Goal: Answer question/provide support

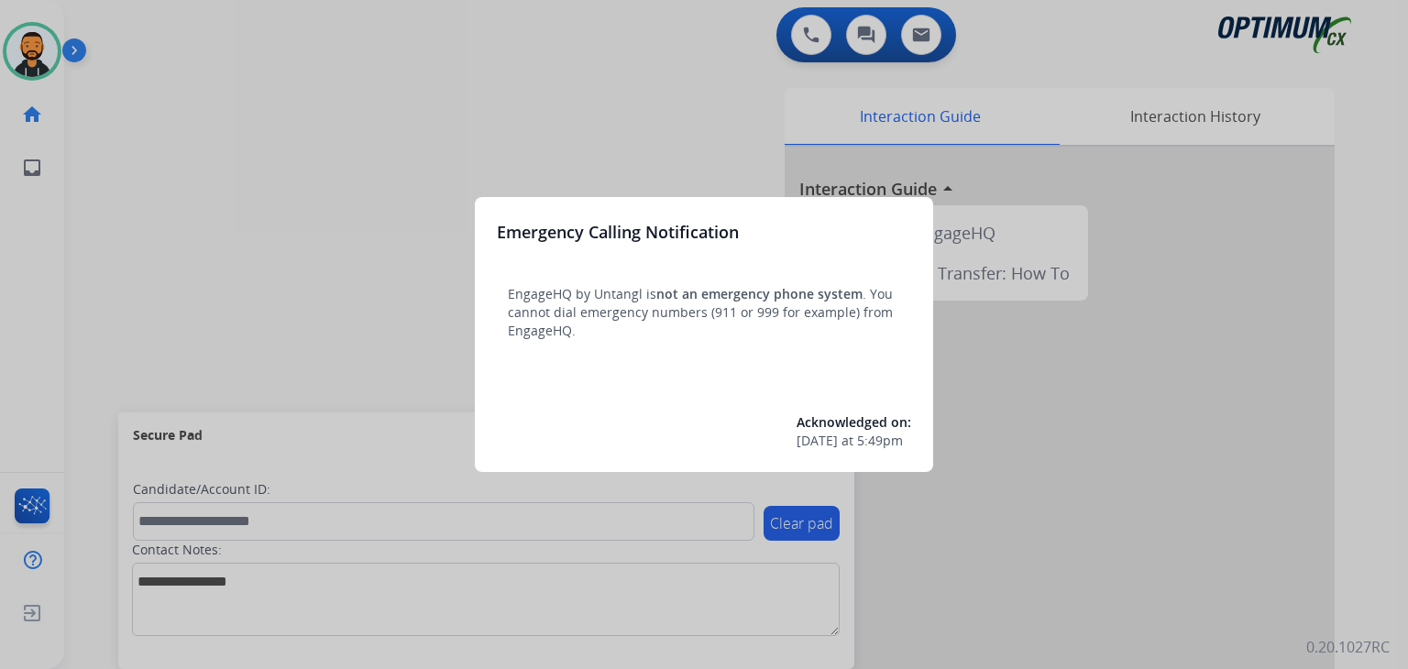
click at [141, 104] on div at bounding box center [704, 334] width 1408 height 669
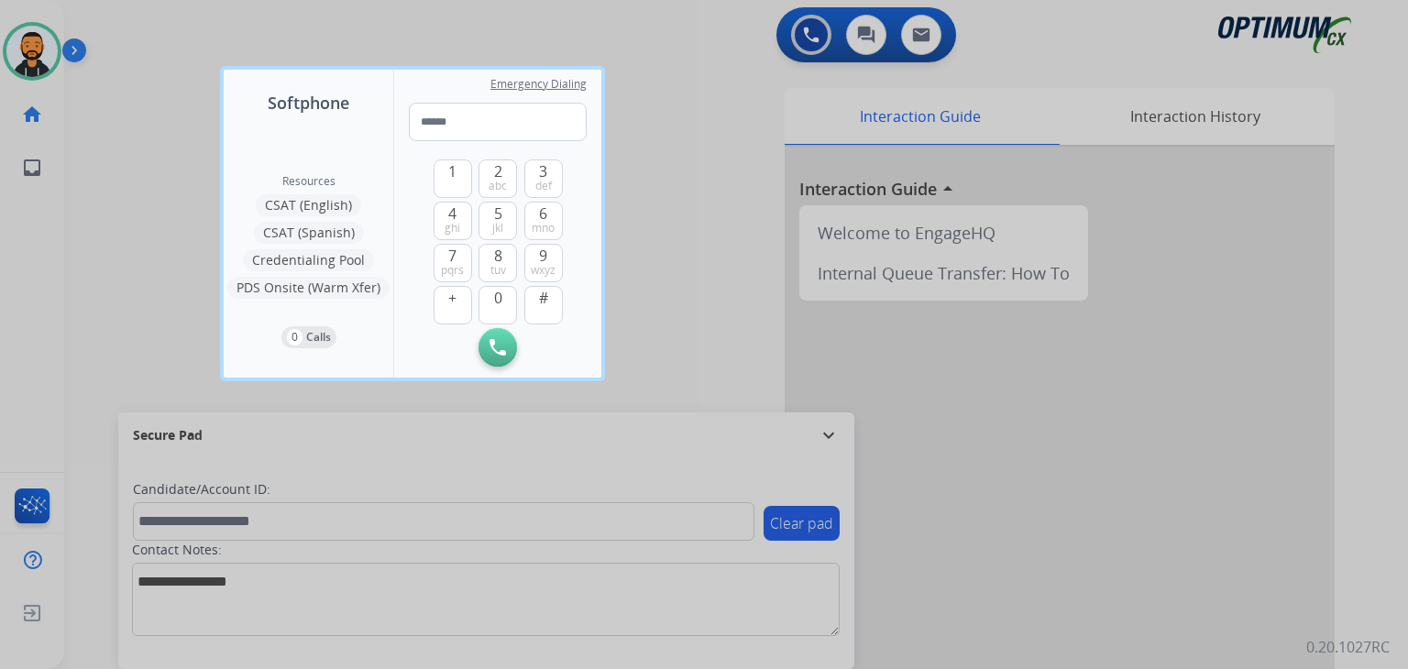
click at [119, 82] on div at bounding box center [704, 334] width 1408 height 669
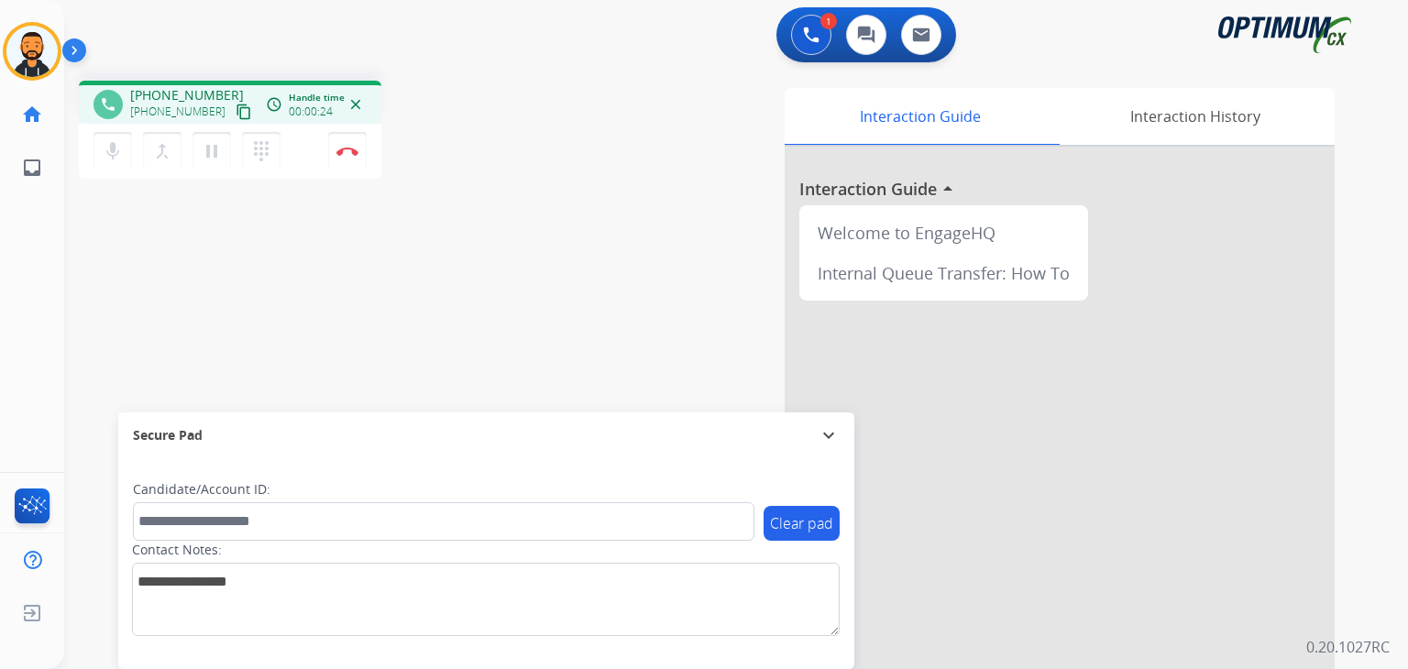
click at [236, 115] on mat-icon "content_copy" at bounding box center [244, 112] width 17 height 17
click at [342, 148] on img at bounding box center [347, 151] width 22 height 9
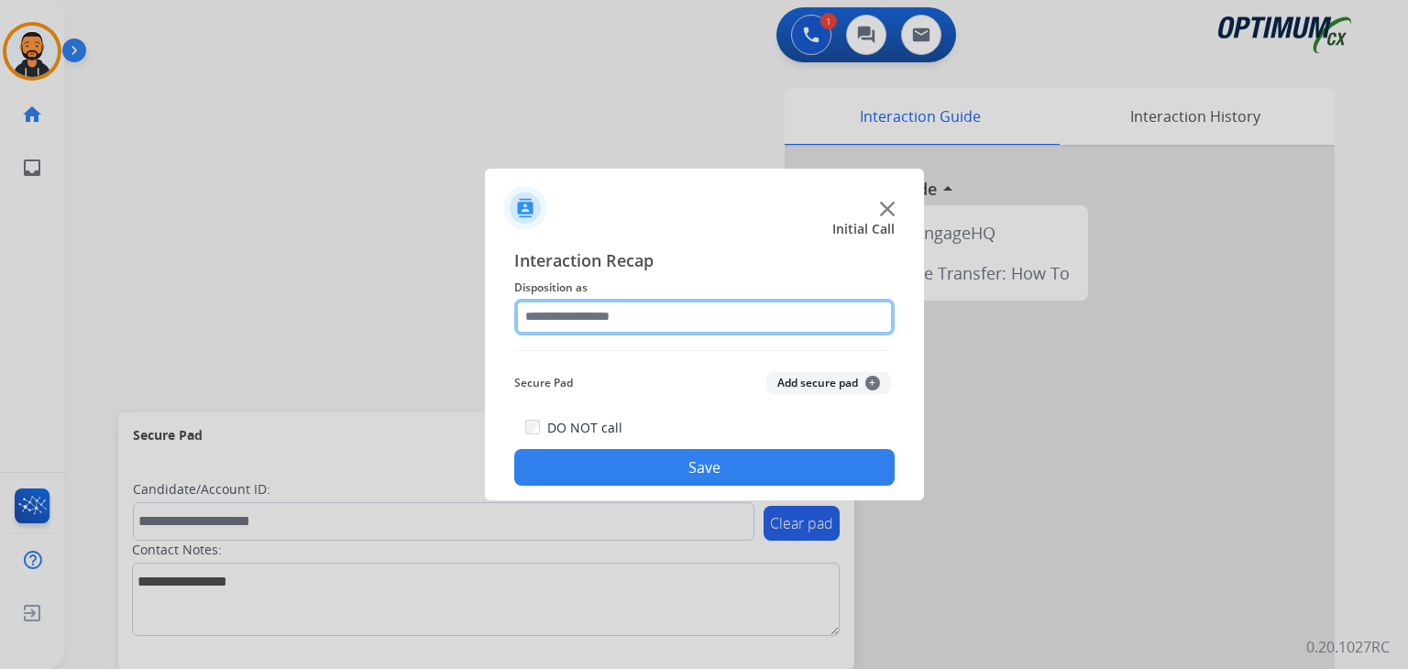
click at [697, 309] on input "text" at bounding box center [704, 317] width 380 height 37
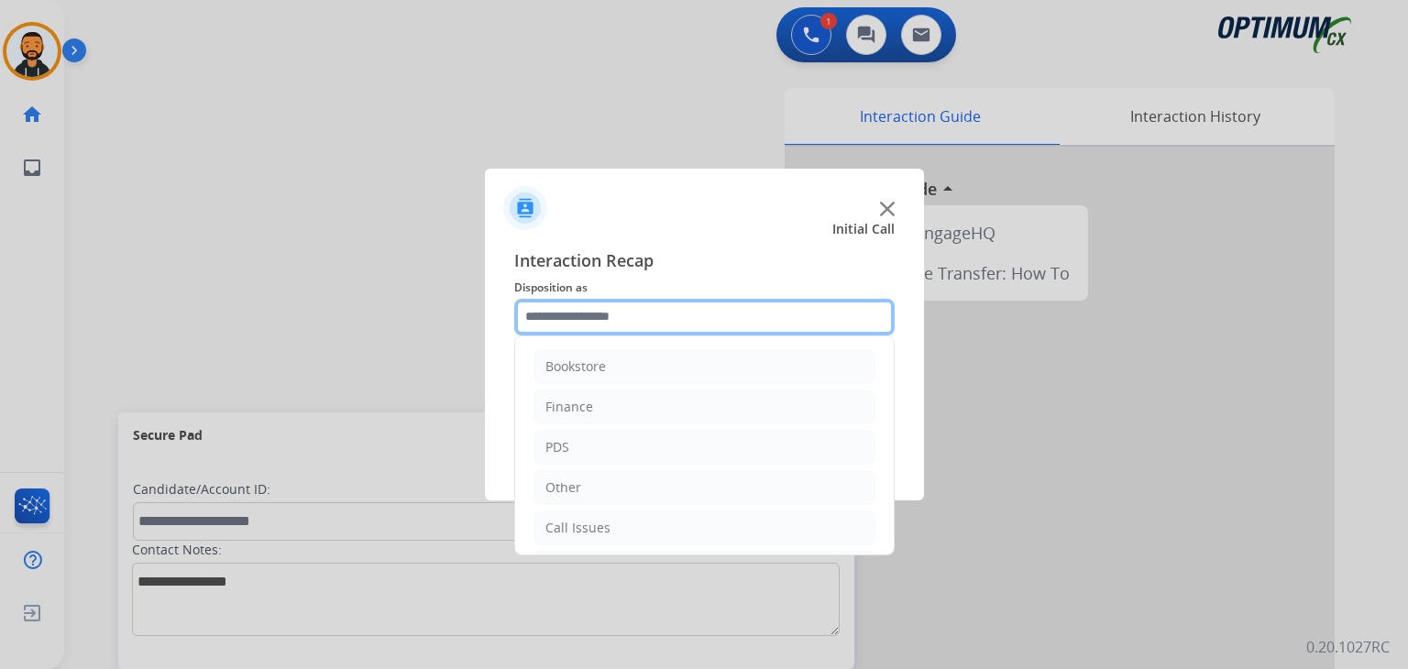
scroll to position [121, 0]
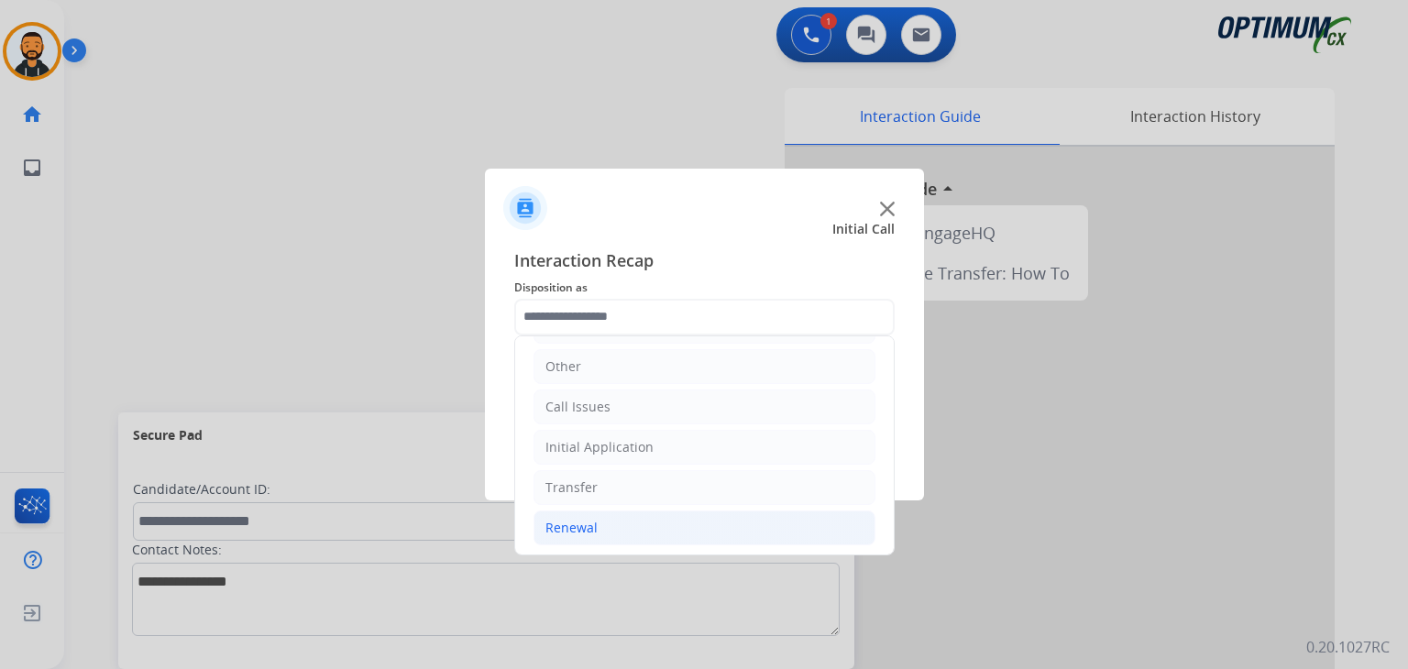
click at [606, 533] on li "Renewal" at bounding box center [705, 528] width 342 height 35
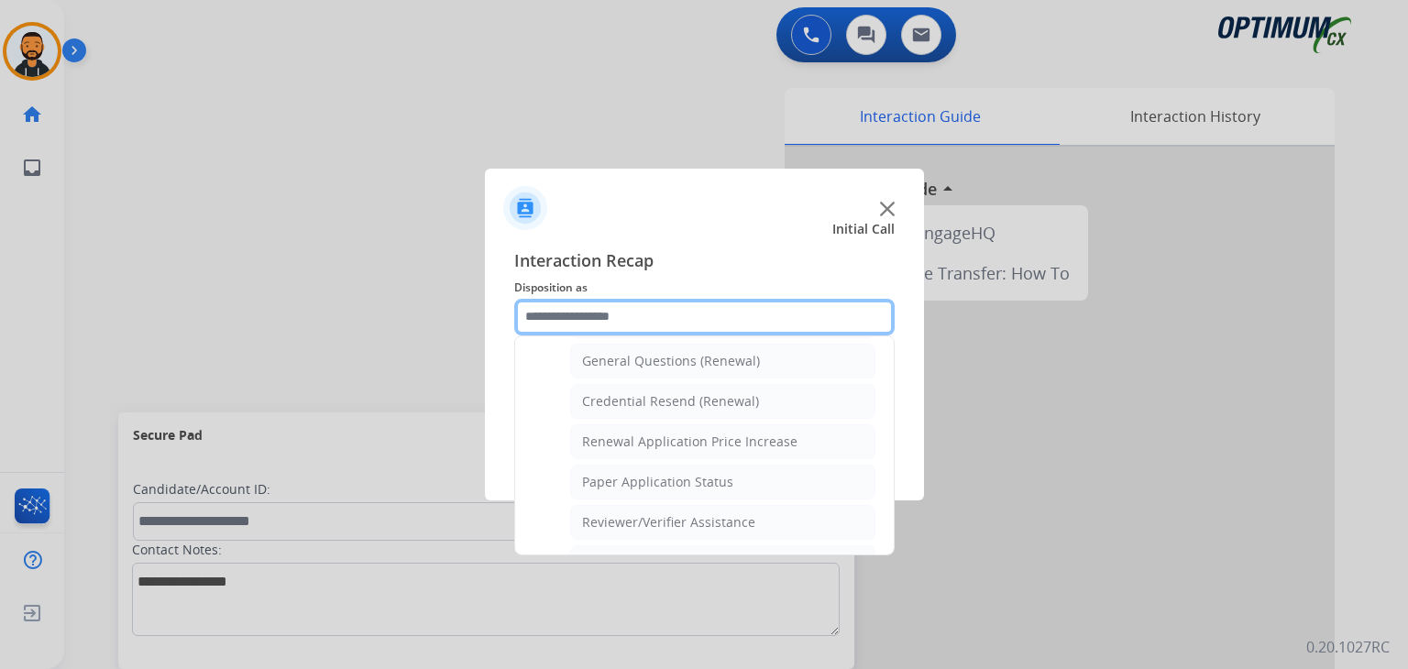
scroll to position [527, 0]
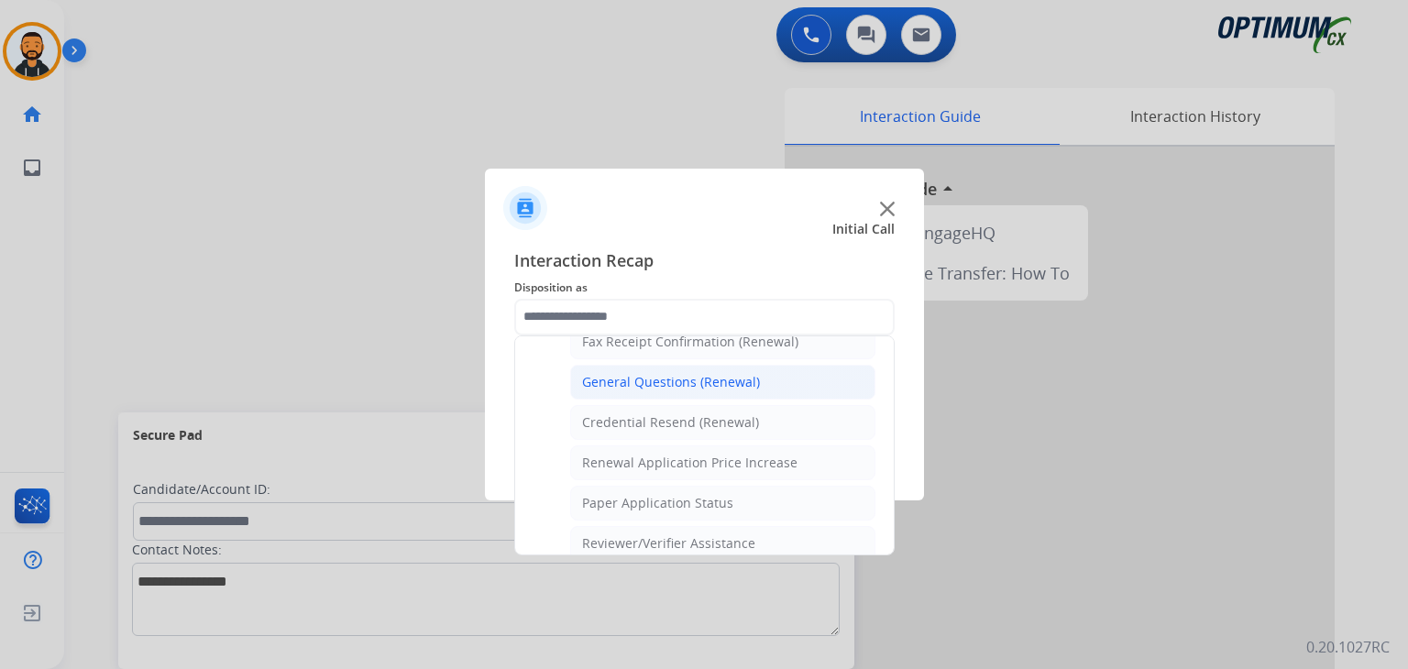
click at [666, 375] on div "General Questions (Renewal)" at bounding box center [671, 382] width 178 height 18
type input "**********"
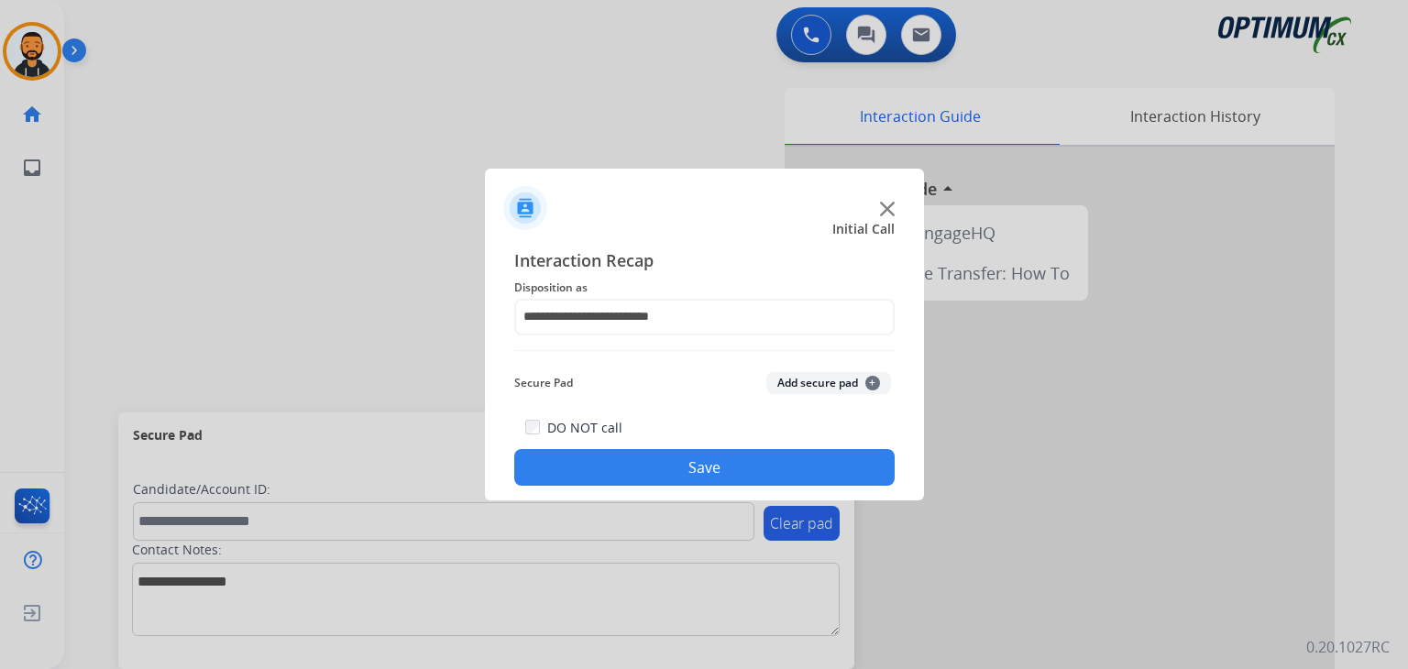
click at [686, 463] on button "Save" at bounding box center [704, 467] width 380 height 37
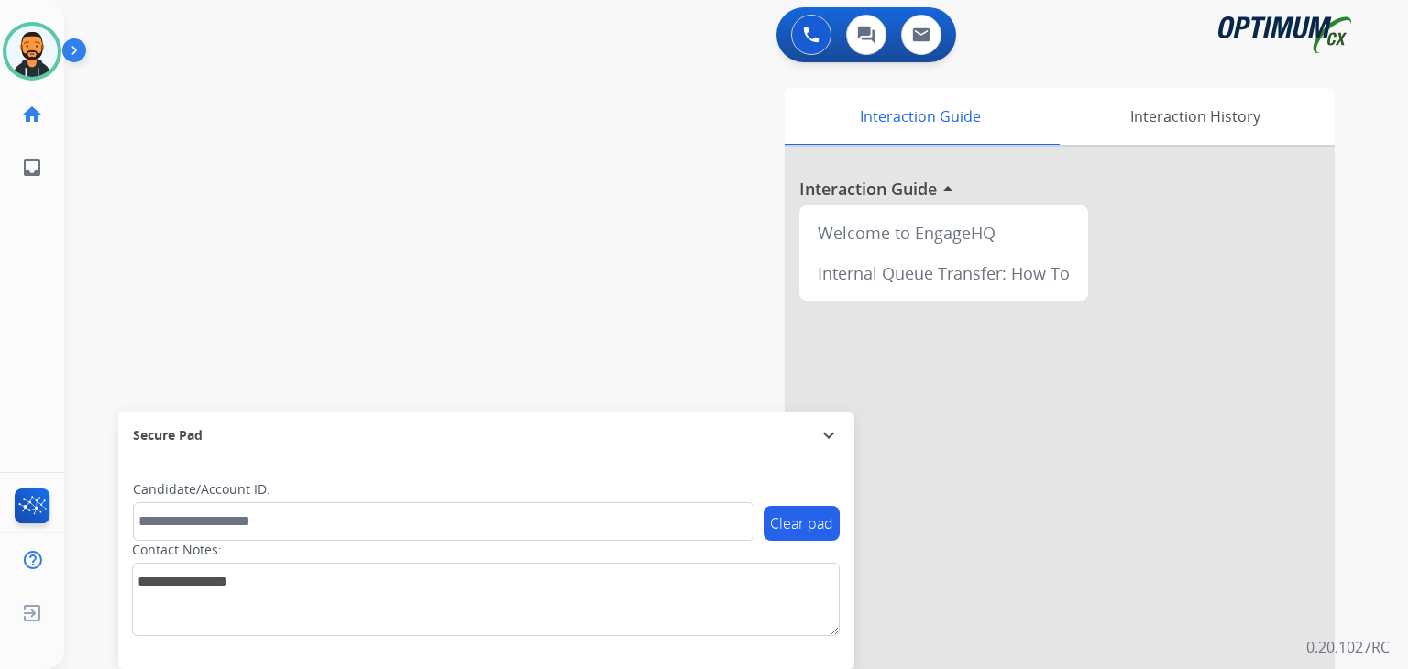
click at [73, 42] on img at bounding box center [77, 54] width 31 height 35
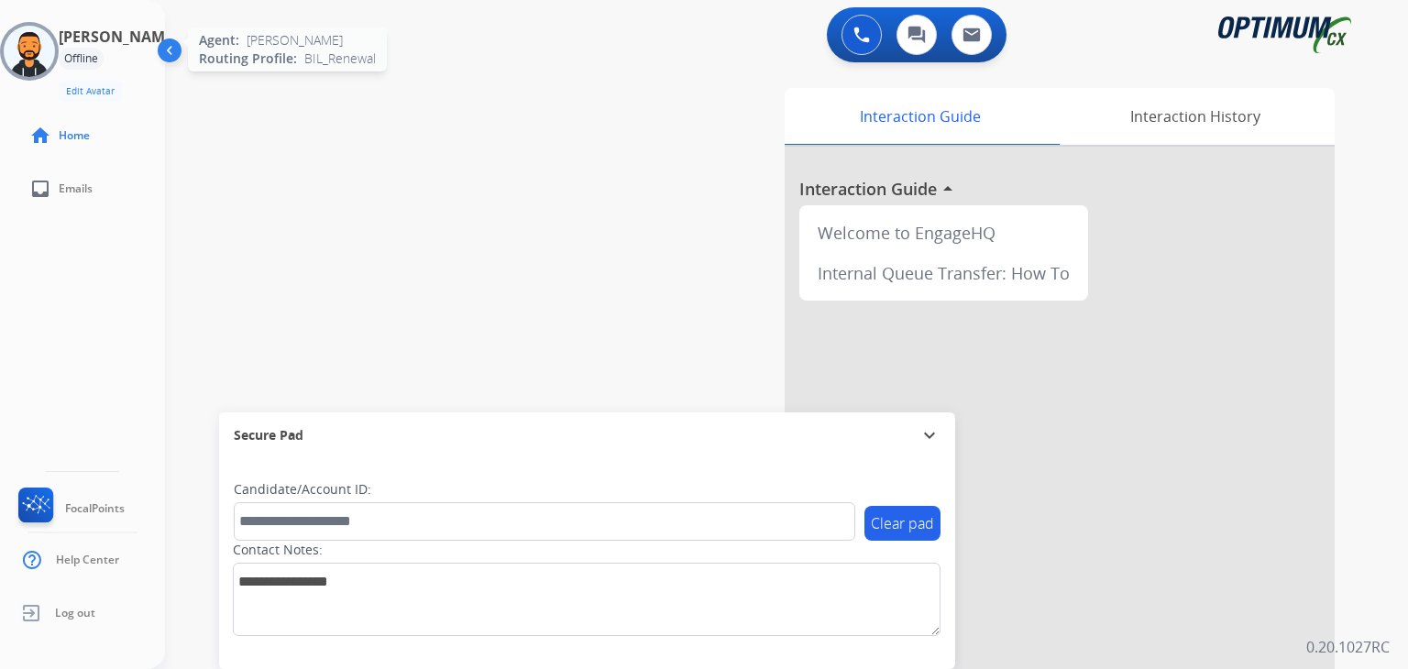
click at [47, 49] on img at bounding box center [29, 51] width 51 height 51
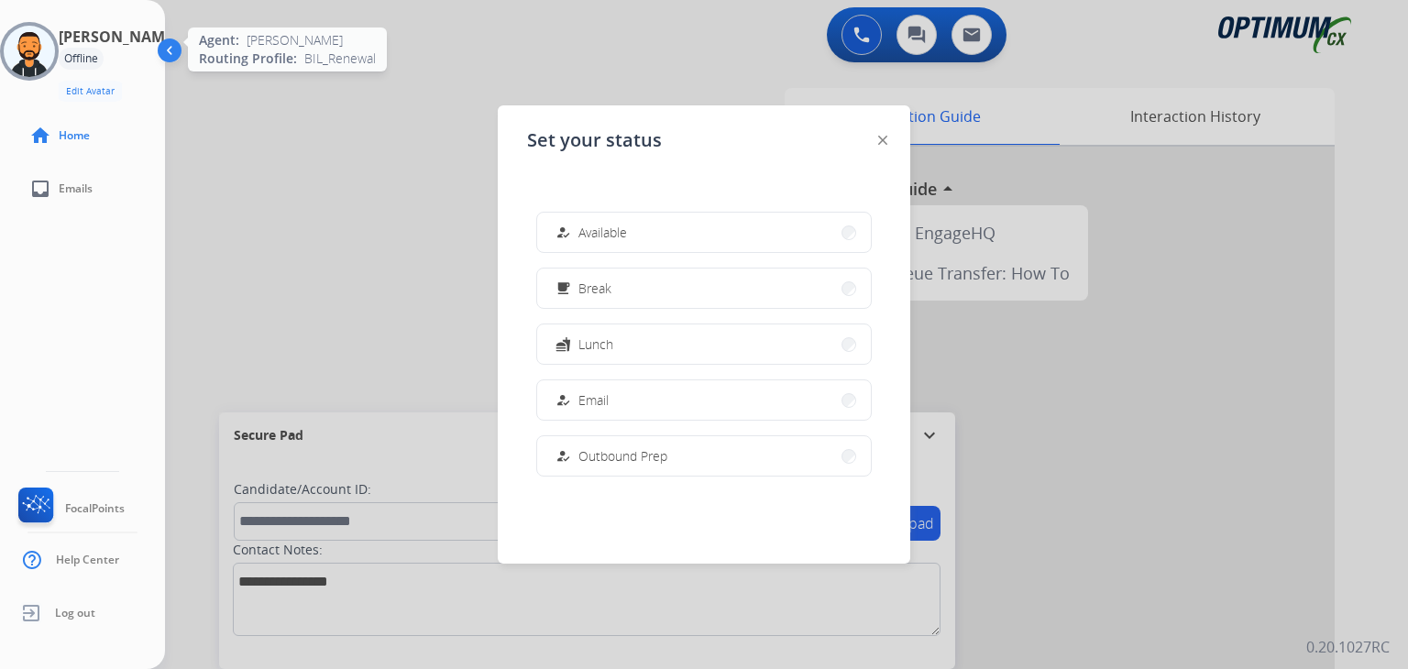
click at [55, 48] on img at bounding box center [29, 51] width 51 height 51
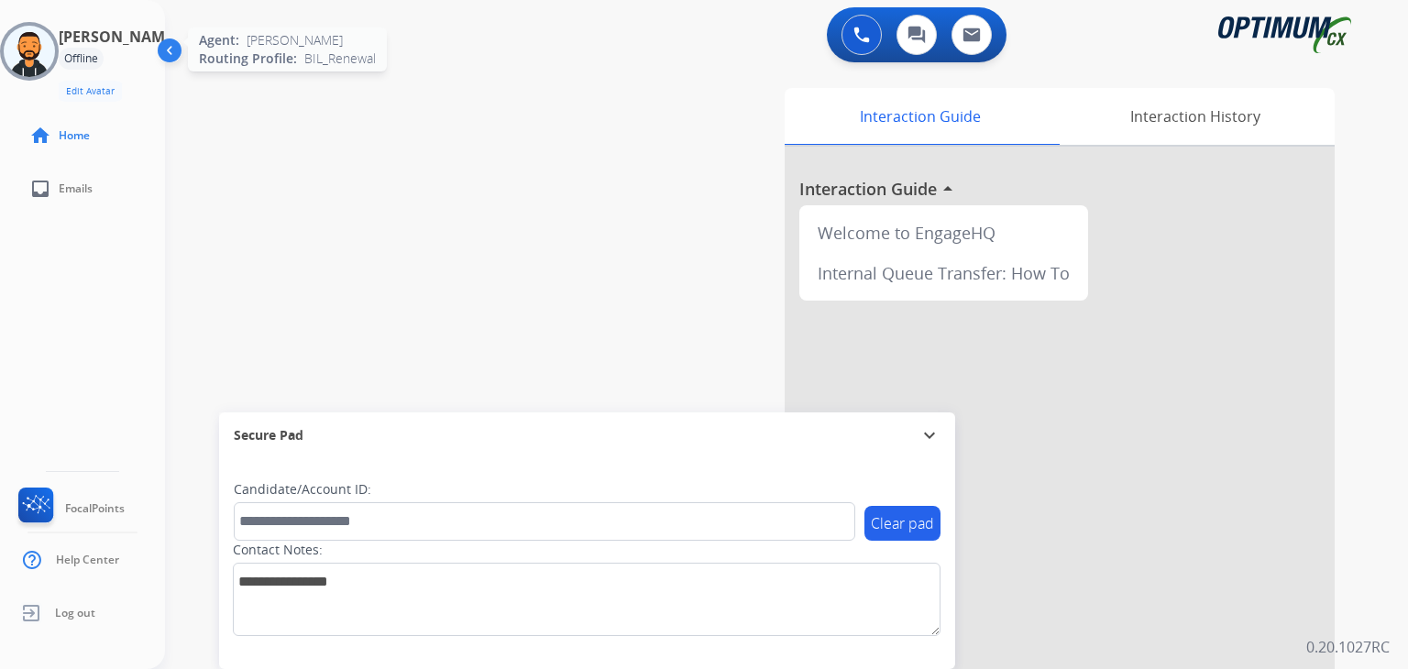
click at [55, 48] on img at bounding box center [29, 51] width 51 height 51
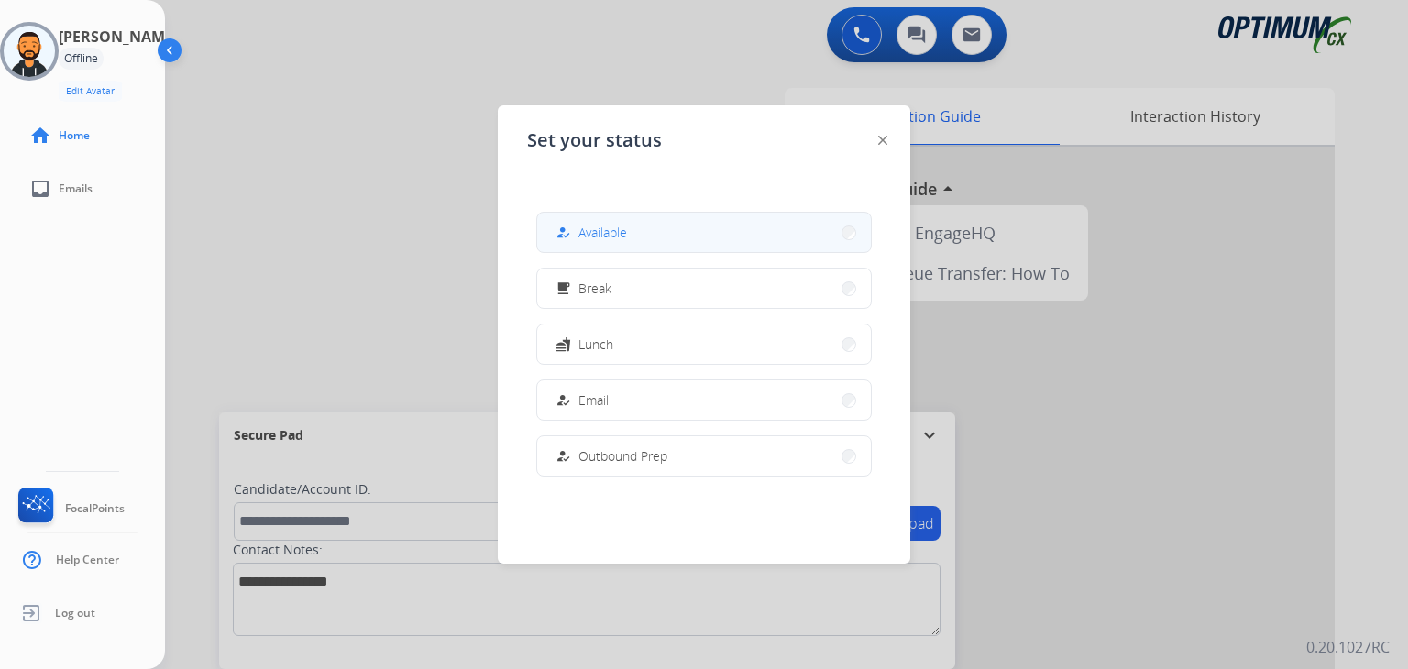
click at [616, 218] on button "how_to_reg Available" at bounding box center [704, 232] width 334 height 39
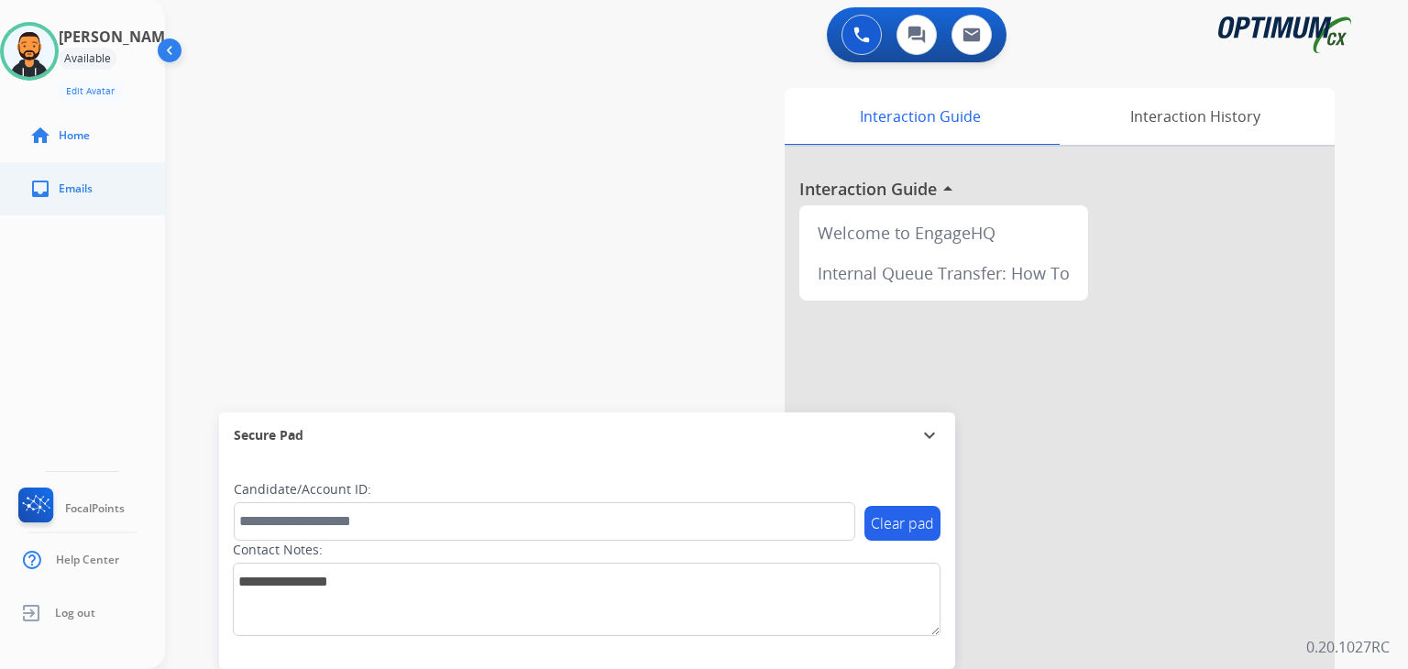
click at [56, 215] on link "inbox Emails" at bounding box center [97, 188] width 165 height 51
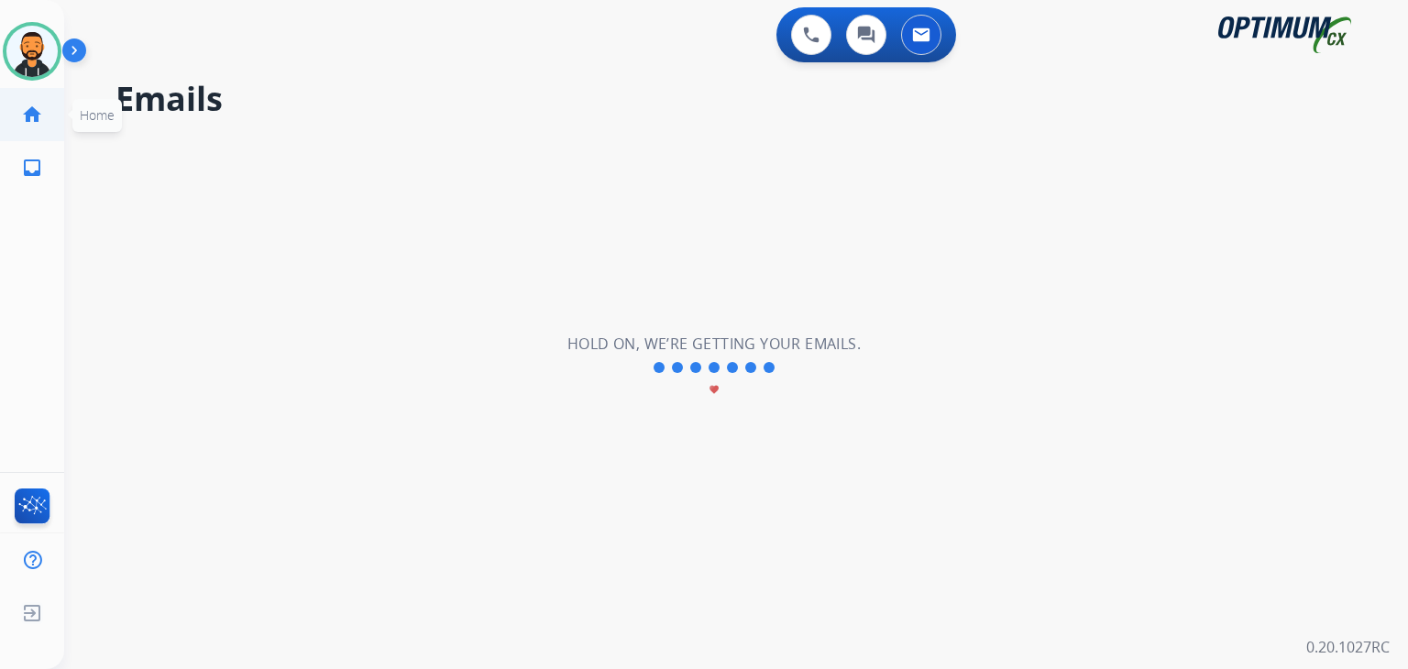
click at [30, 127] on link "home Home" at bounding box center [31, 114] width 51 height 51
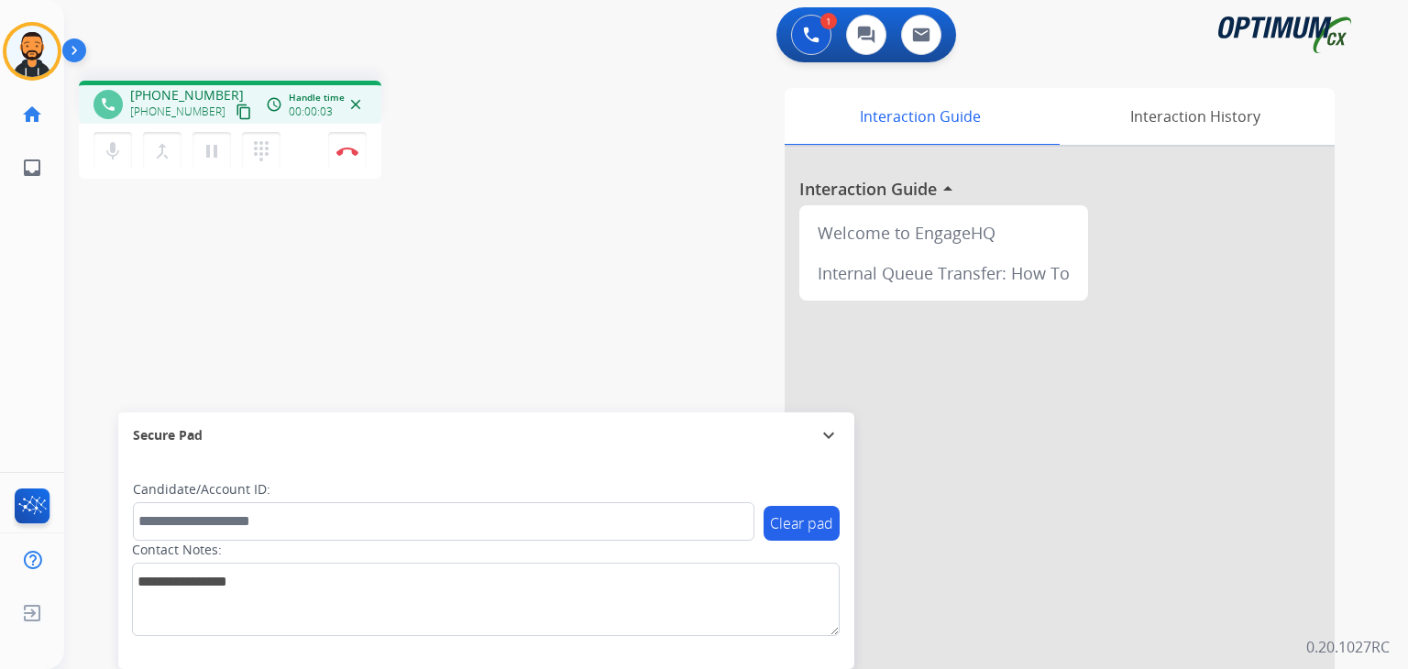
click at [234, 118] on button "content_copy" at bounding box center [244, 112] width 22 height 22
click at [330, 159] on button "Disconnect" at bounding box center [347, 151] width 39 height 39
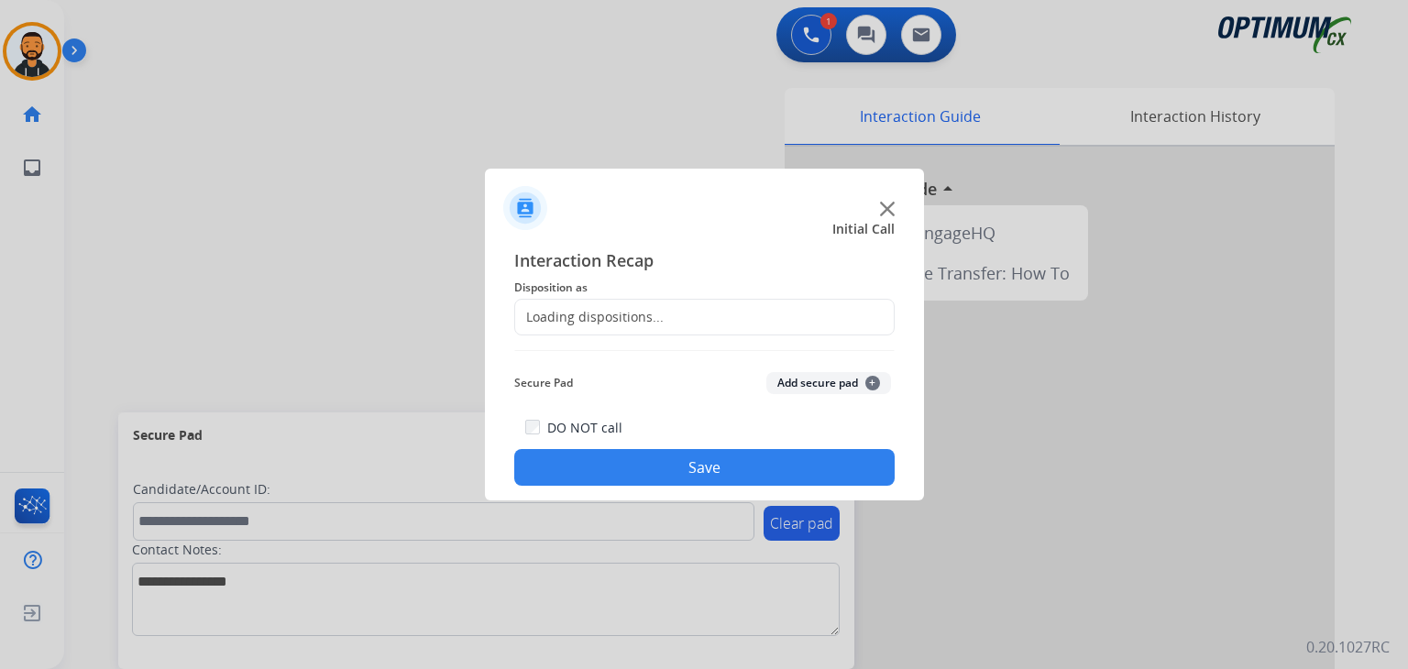
click at [677, 305] on div "Loading dispositions..." at bounding box center [704, 317] width 380 height 37
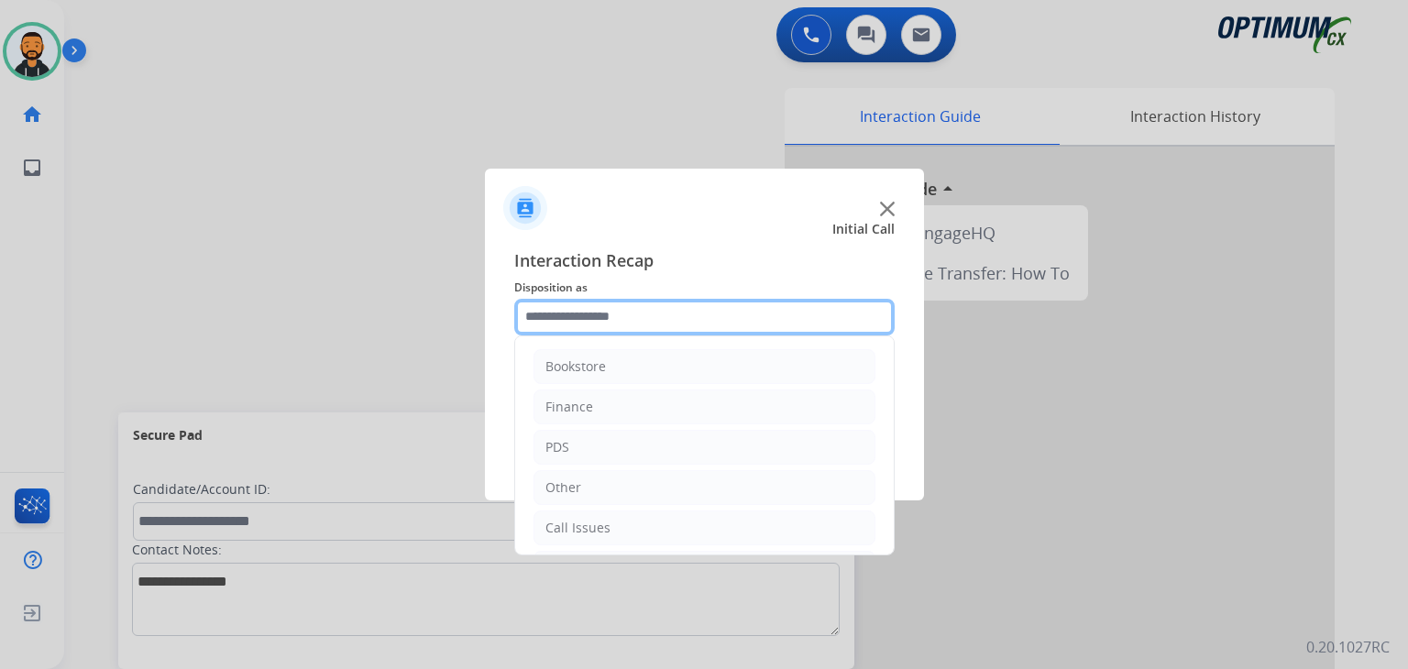
click at [612, 320] on input "text" at bounding box center [704, 317] width 380 height 37
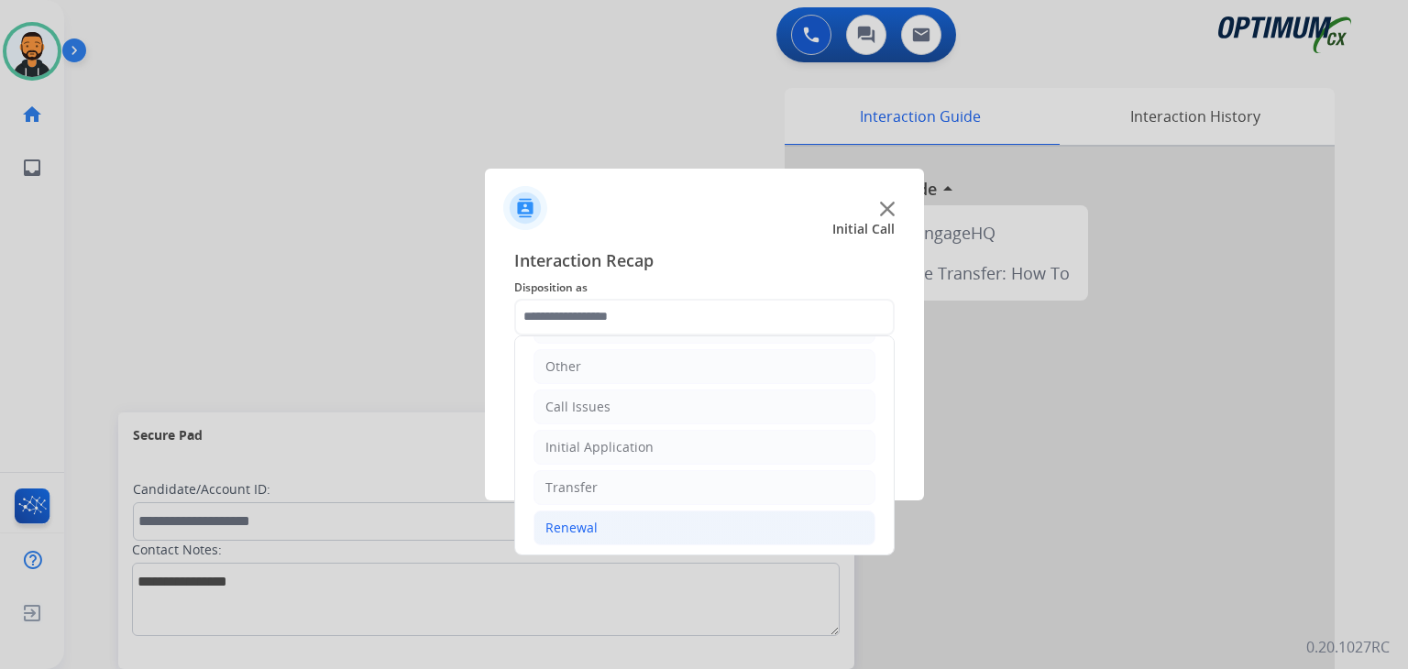
click at [656, 527] on li "Renewal" at bounding box center [705, 528] width 342 height 35
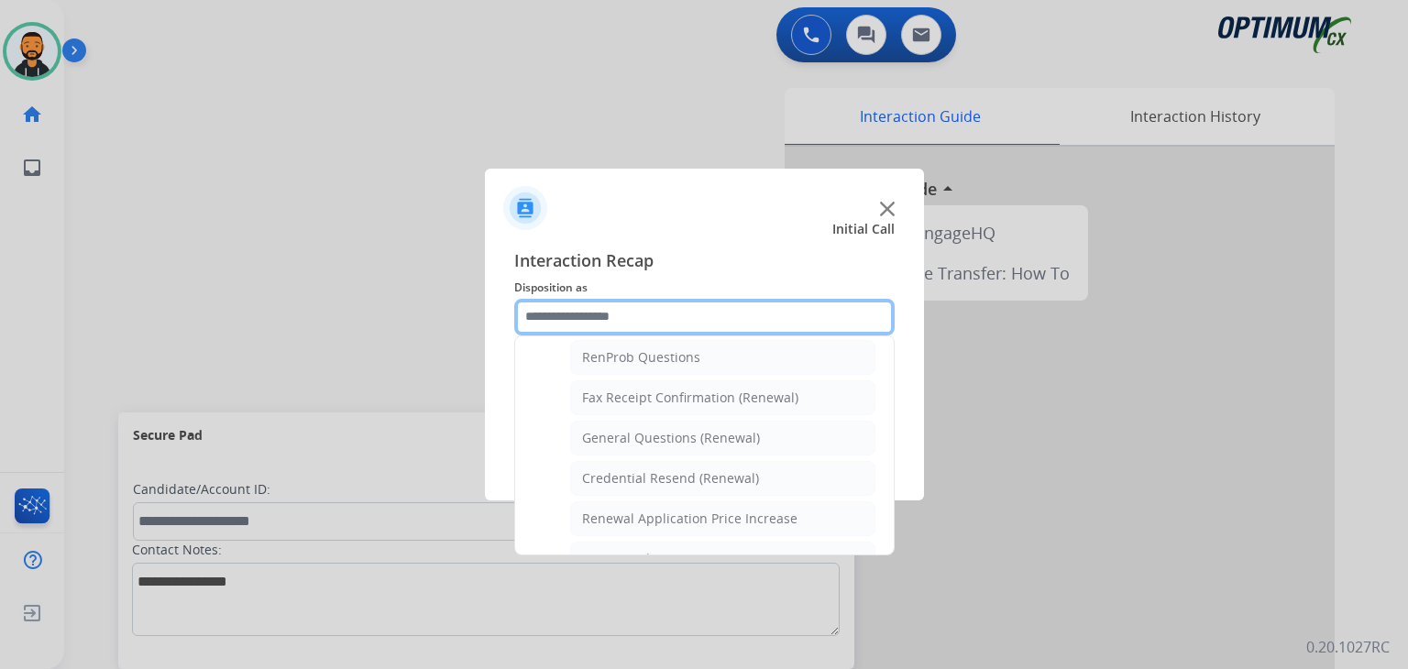
scroll to position [475, 0]
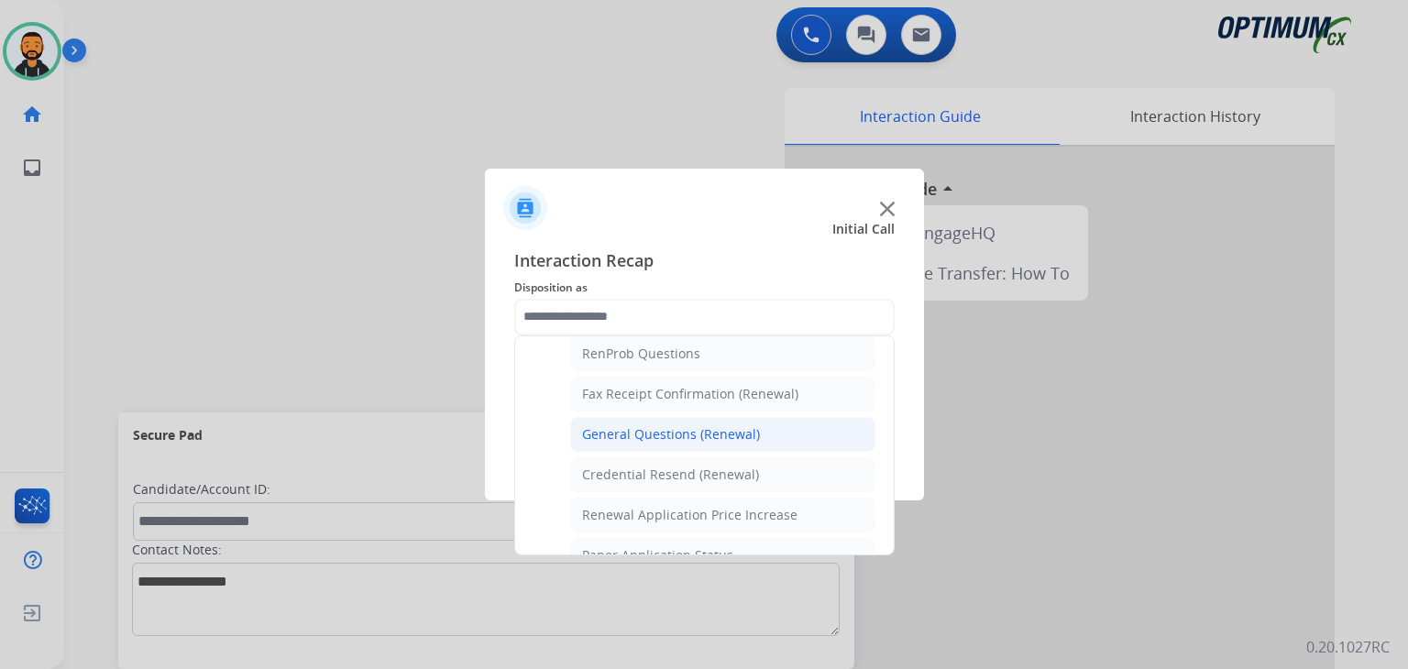
click at [711, 427] on div "General Questions (Renewal)" at bounding box center [671, 434] width 178 height 18
type input "**********"
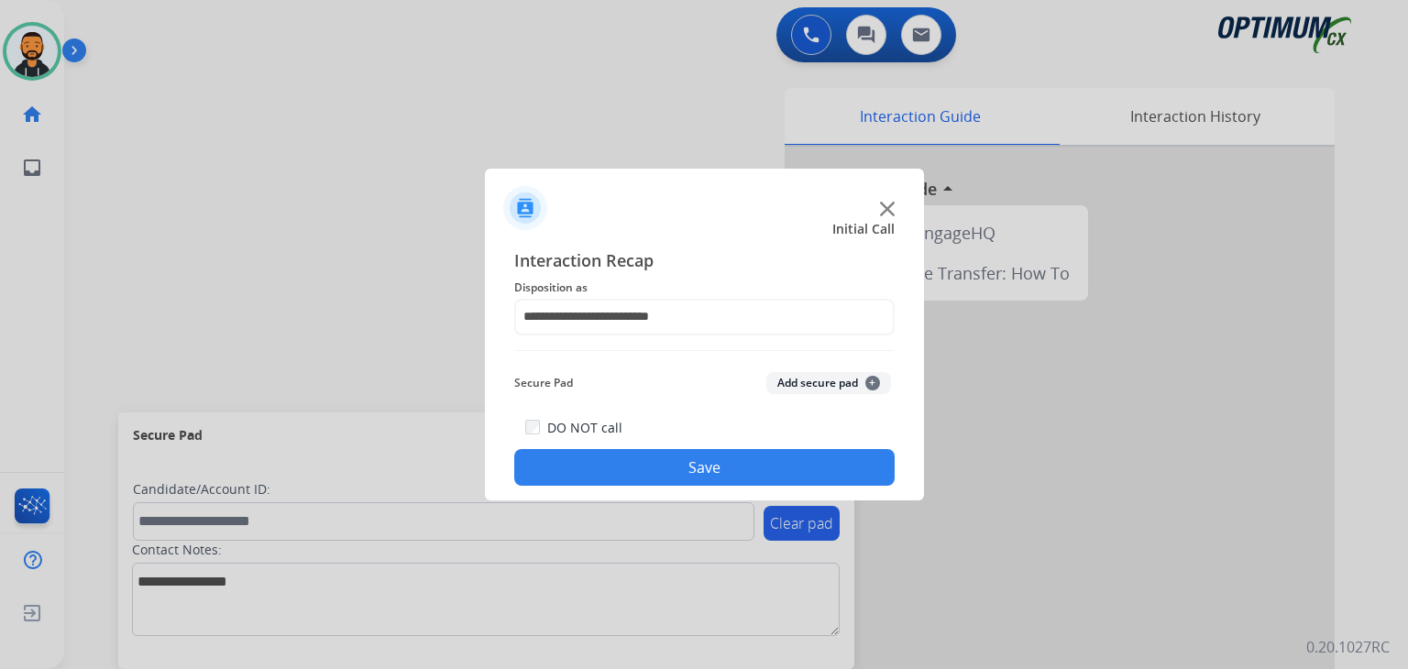
click at [682, 480] on button "Save" at bounding box center [704, 467] width 380 height 37
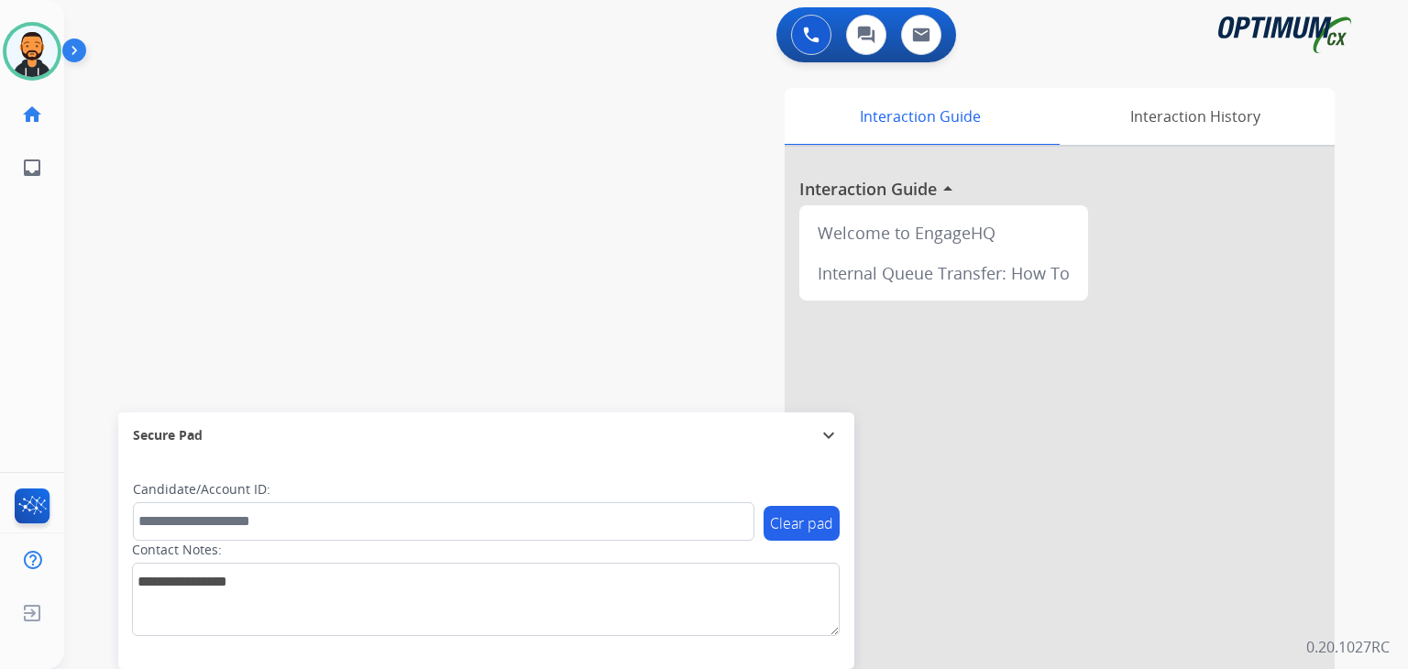
click at [682, 480] on div "Candidate/Account ID:" at bounding box center [444, 510] width 622 height 61
click at [499, 244] on div "swap_horiz Break voice bridge close_fullscreen Connect 3-Way Call merge_type Se…" at bounding box center [714, 448] width 1300 height 765
click at [71, 53] on img at bounding box center [77, 54] width 31 height 35
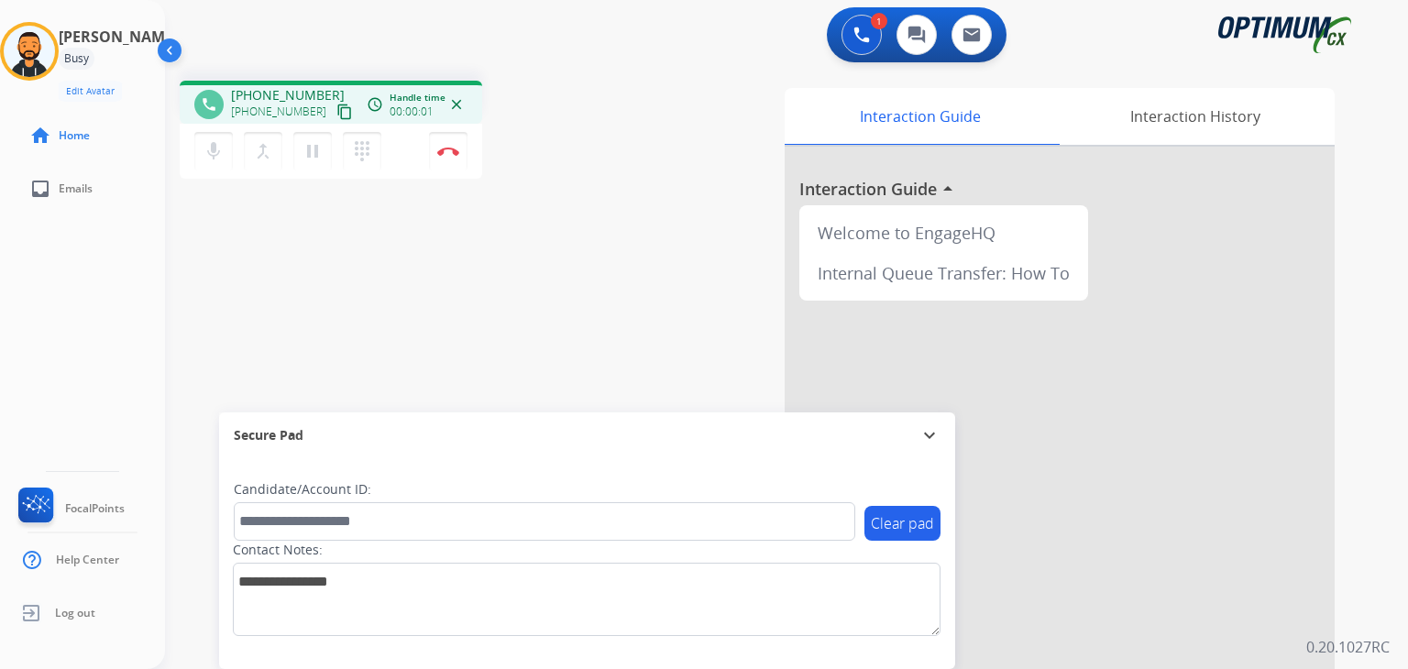
click at [336, 111] on mat-icon "content_copy" at bounding box center [344, 112] width 17 height 17
click at [445, 151] on img at bounding box center [448, 151] width 22 height 9
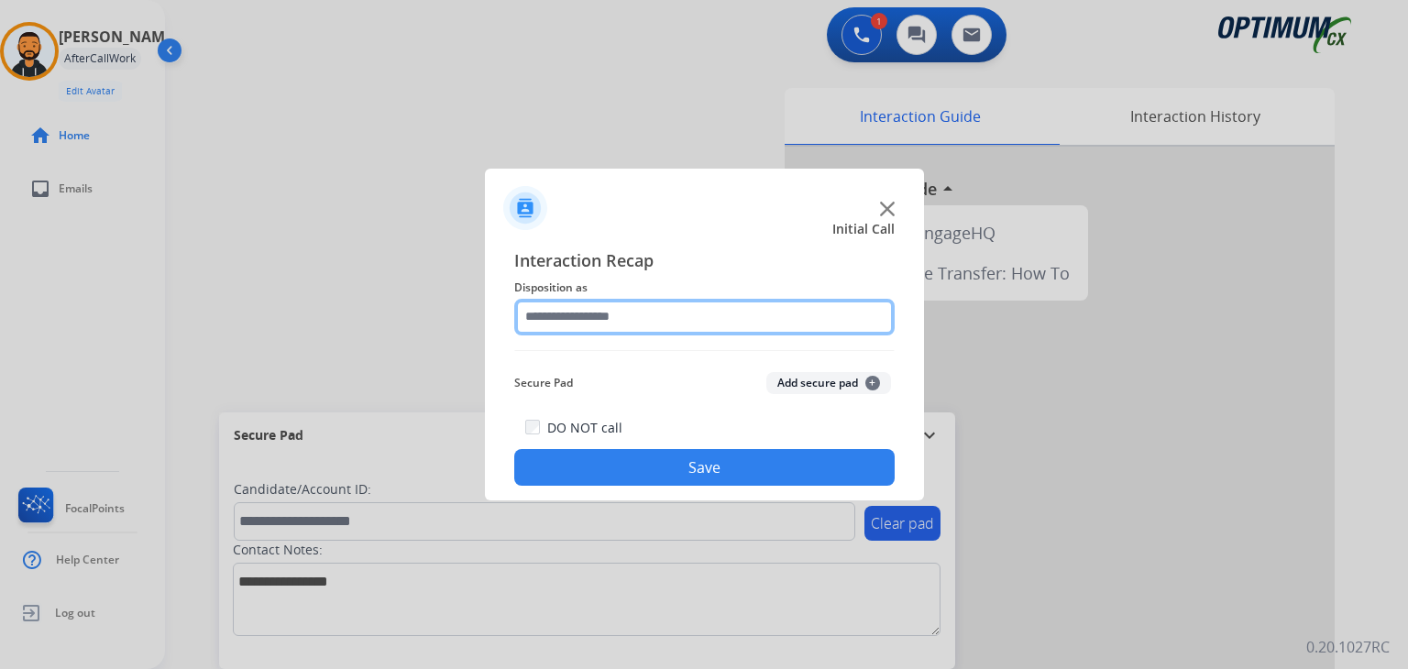
click at [666, 312] on input "text" at bounding box center [704, 317] width 380 height 37
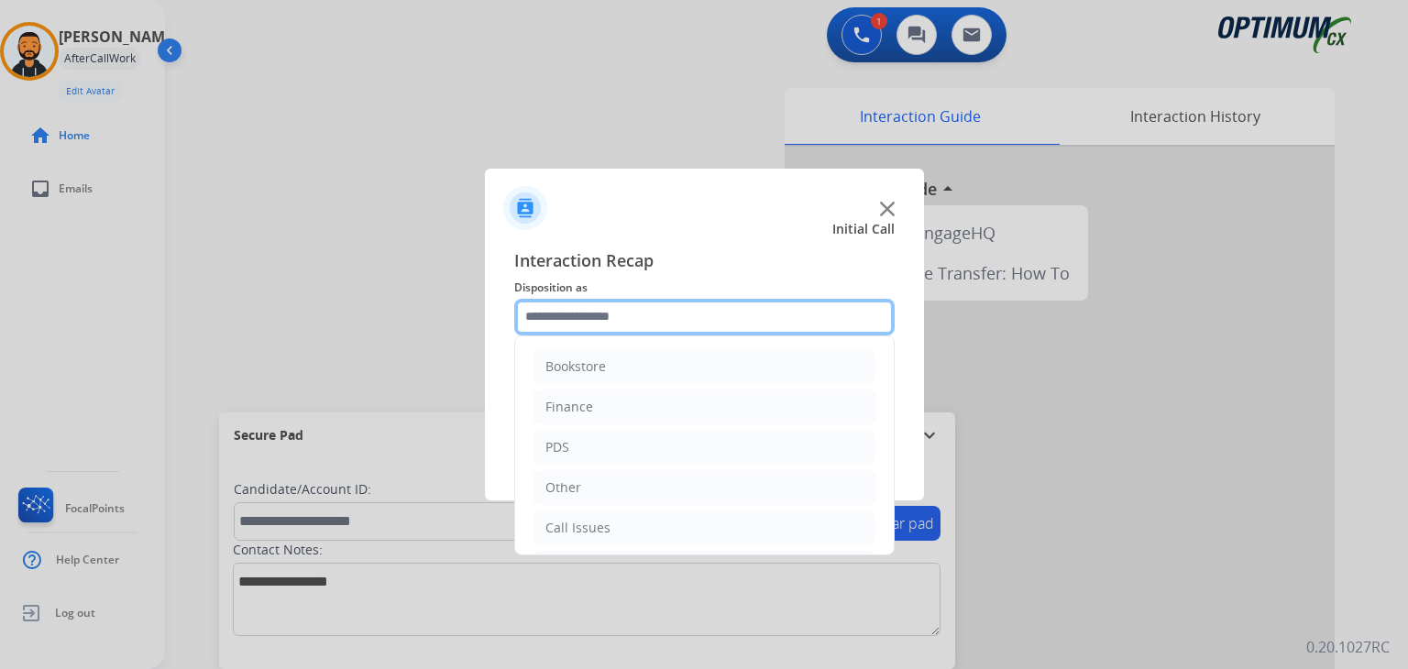
scroll to position [121, 0]
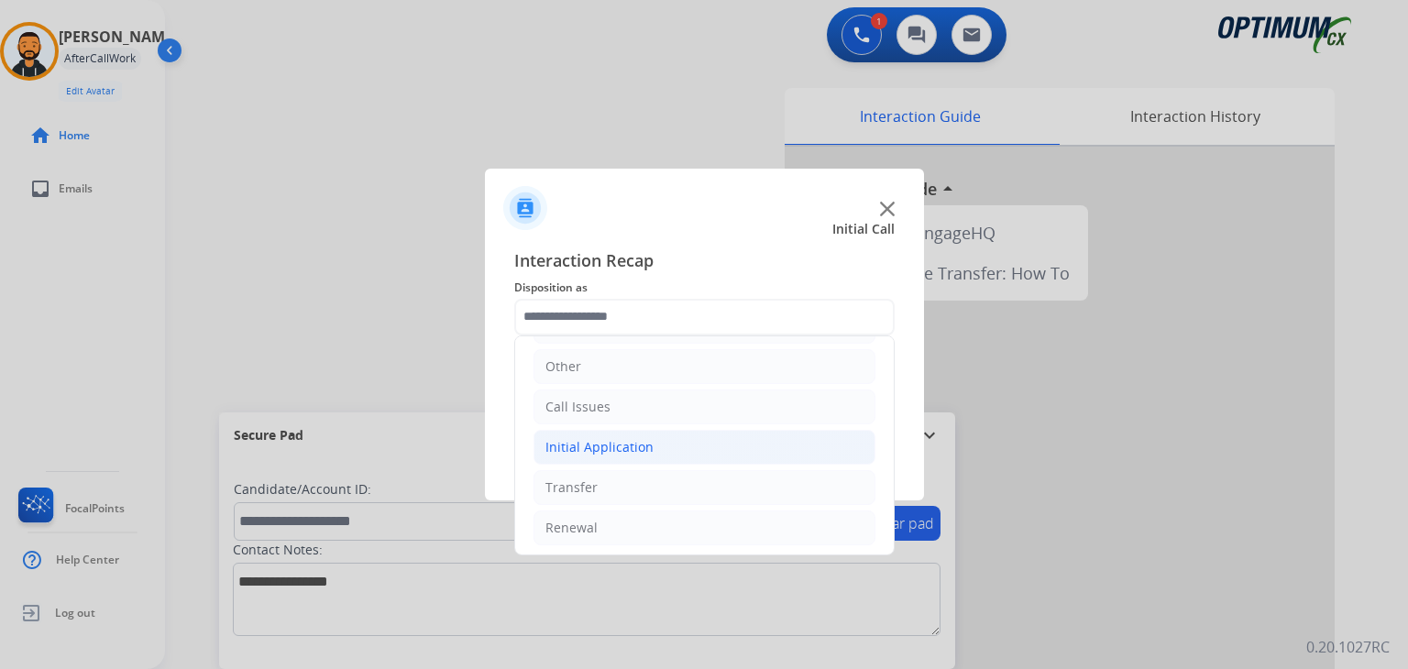
click at [647, 442] on div "Initial Application" at bounding box center [599, 447] width 108 height 18
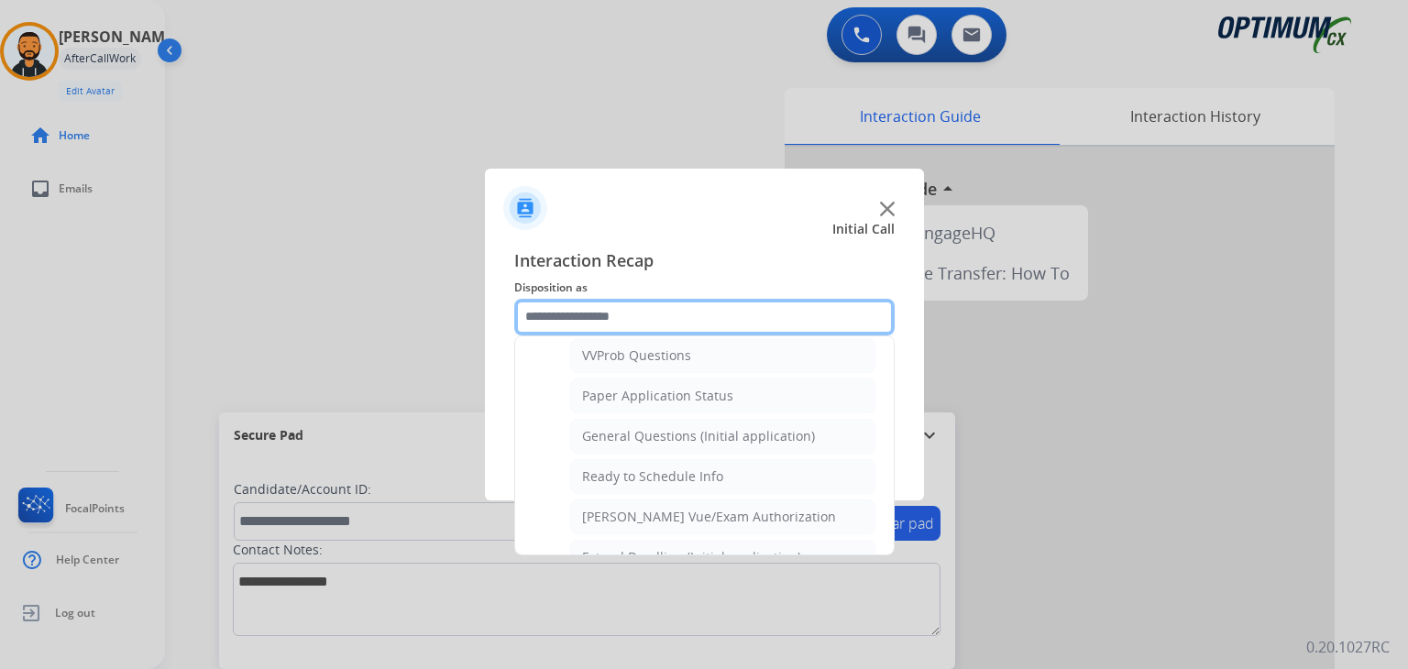
scroll to position [1011, 0]
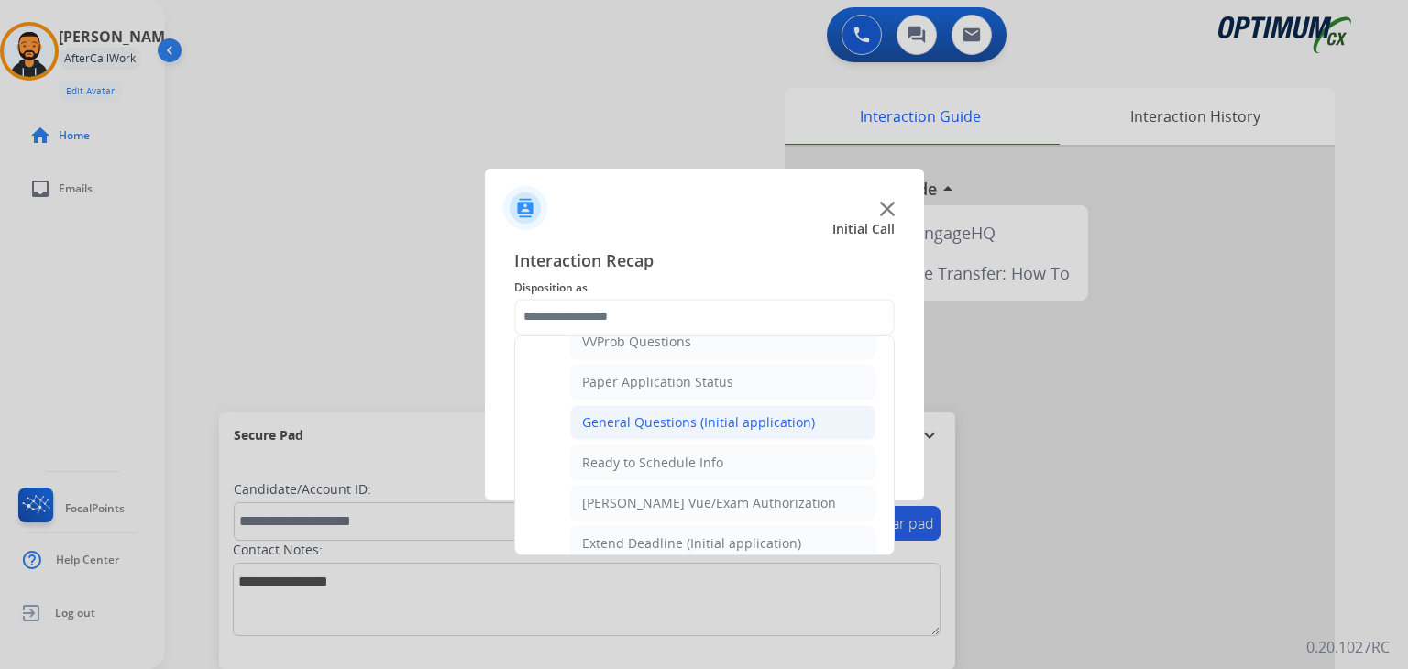
click at [735, 413] on div "General Questions (Initial application)" at bounding box center [698, 422] width 233 height 18
type input "**********"
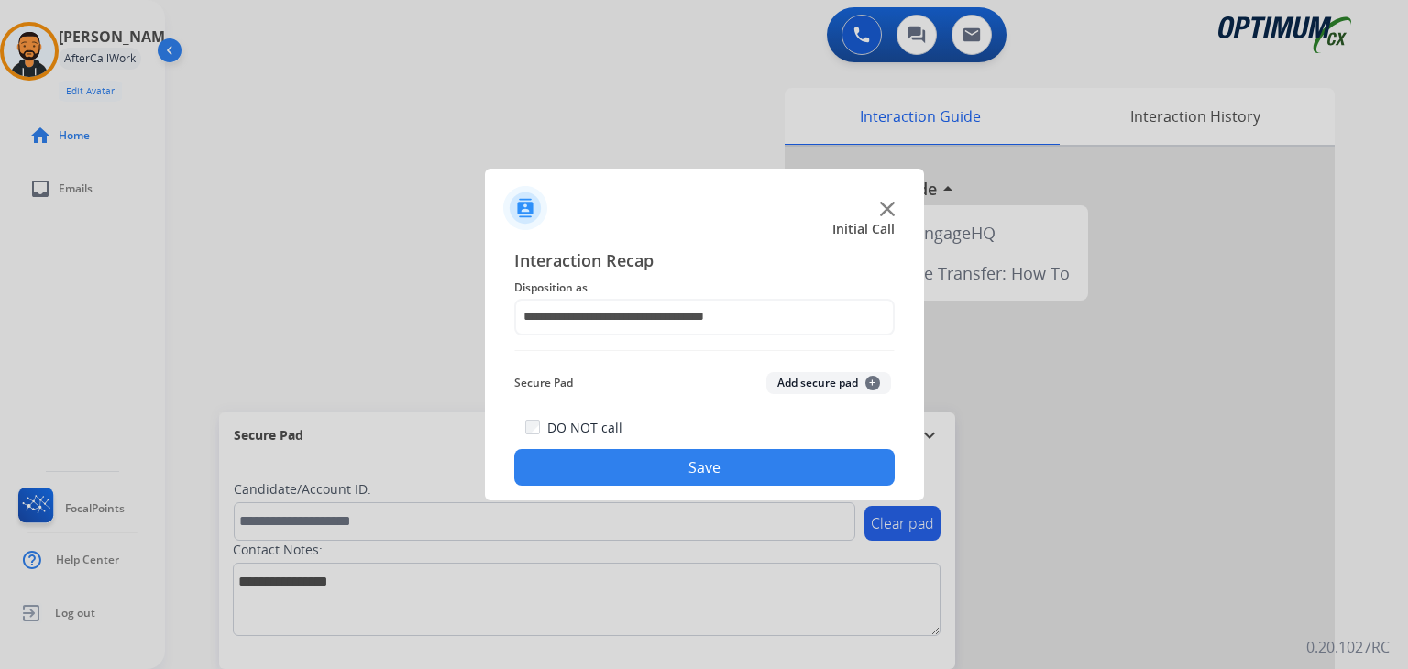
click at [695, 463] on button "Save" at bounding box center [704, 467] width 380 height 37
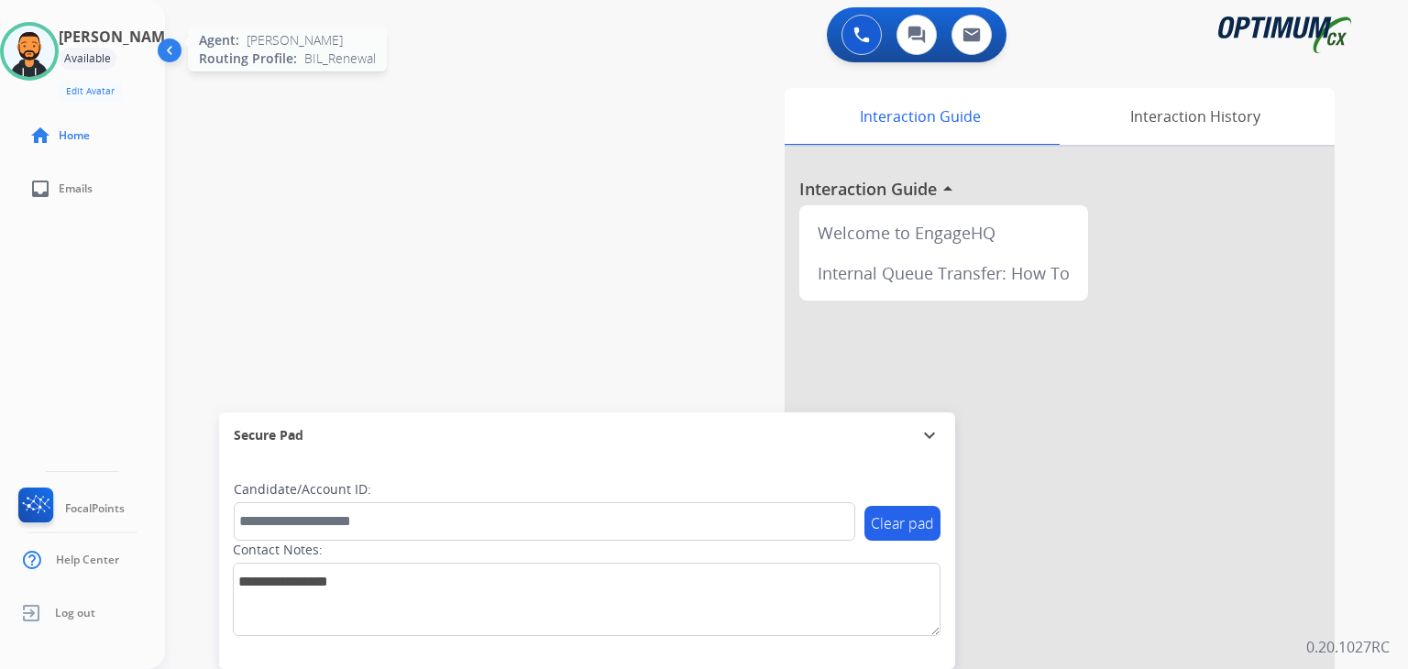
click at [48, 38] on img at bounding box center [29, 51] width 51 height 51
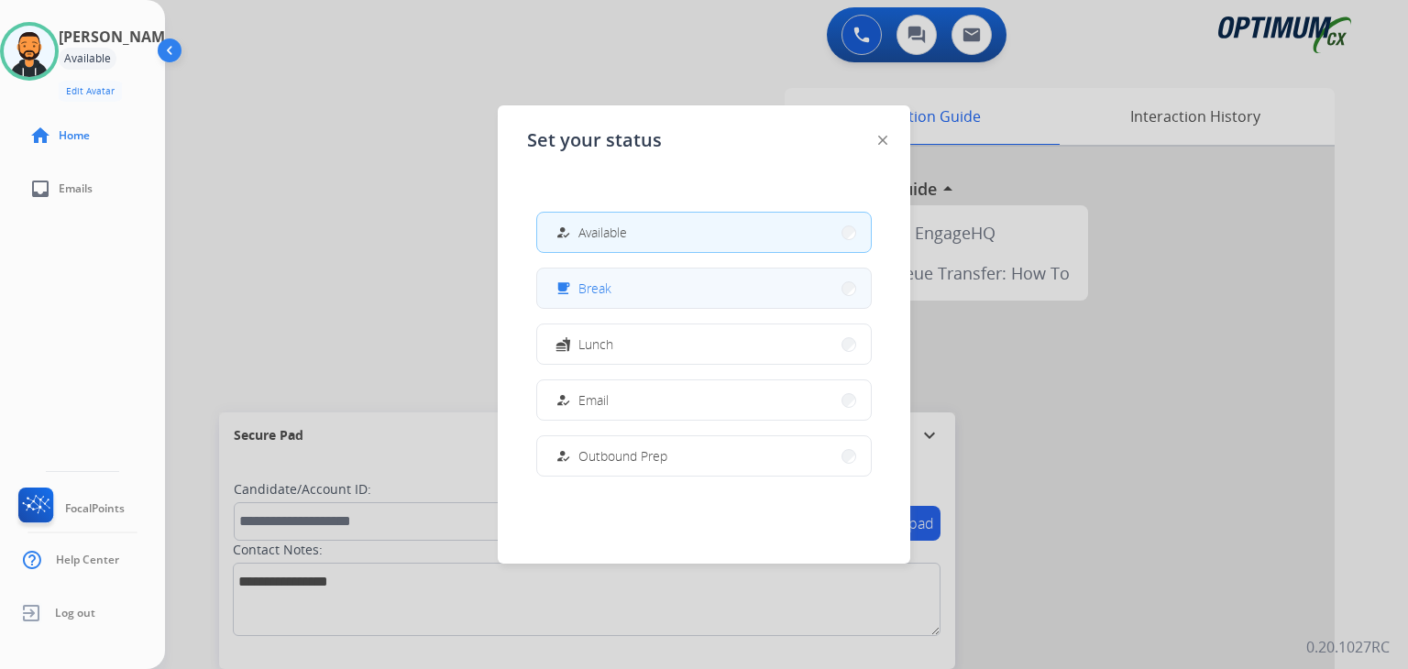
click at [715, 296] on button "free_breakfast Break" at bounding box center [704, 288] width 334 height 39
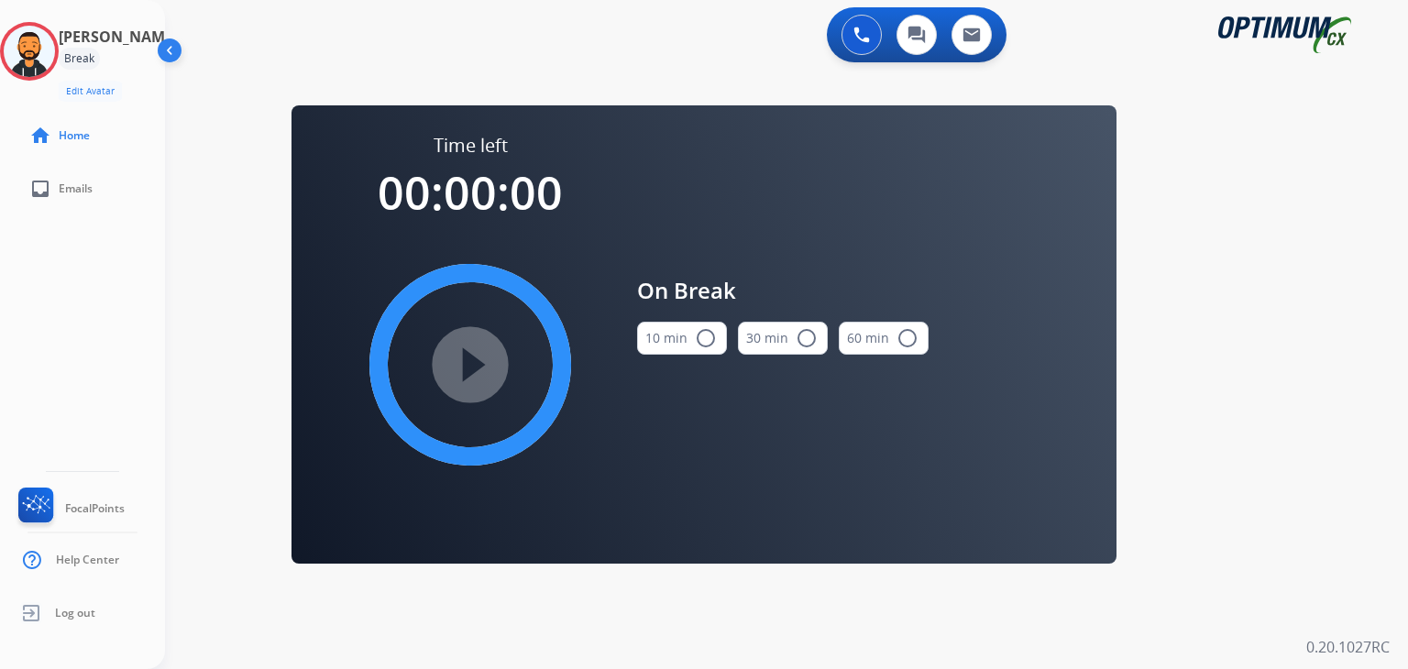
click at [688, 337] on button "10 min radio_button_unchecked" at bounding box center [682, 338] width 90 height 33
click at [477, 371] on mat-icon "play_circle_filled" at bounding box center [470, 365] width 22 height 22
click at [477, 371] on mat-icon "pause_circle_filled" at bounding box center [470, 365] width 22 height 22
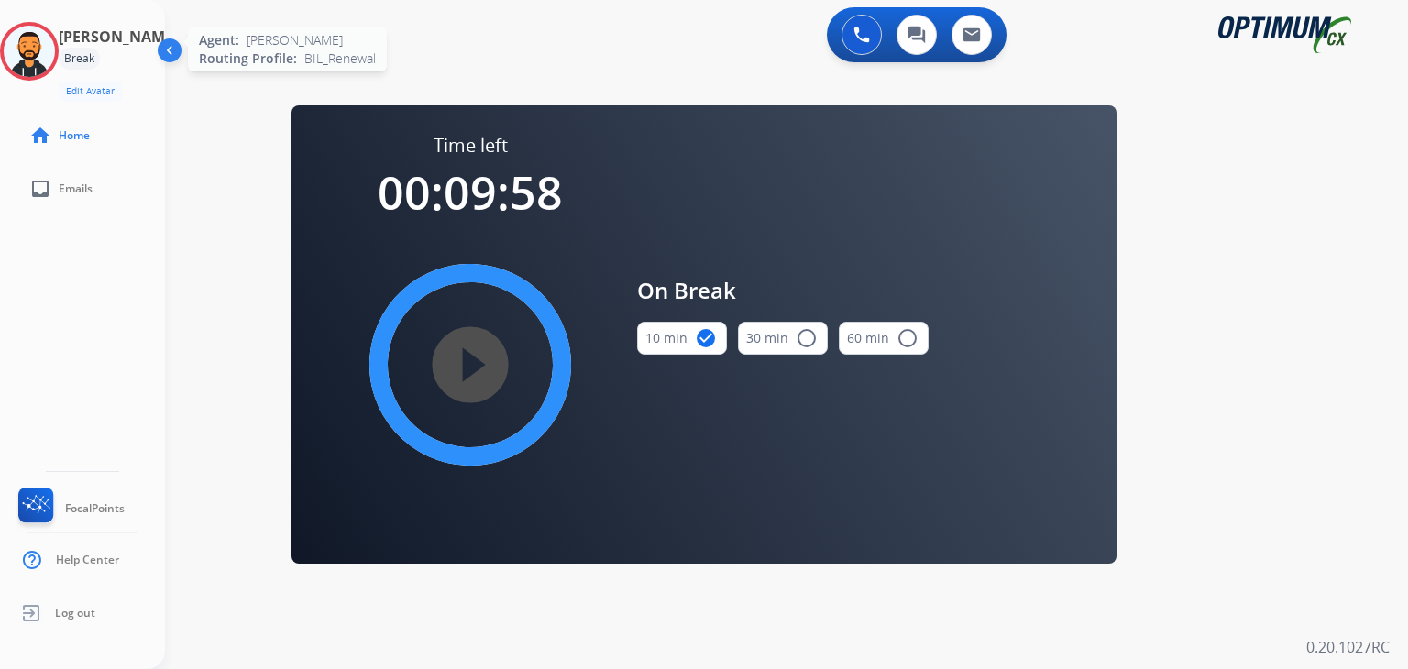
click at [39, 52] on img at bounding box center [29, 51] width 51 height 51
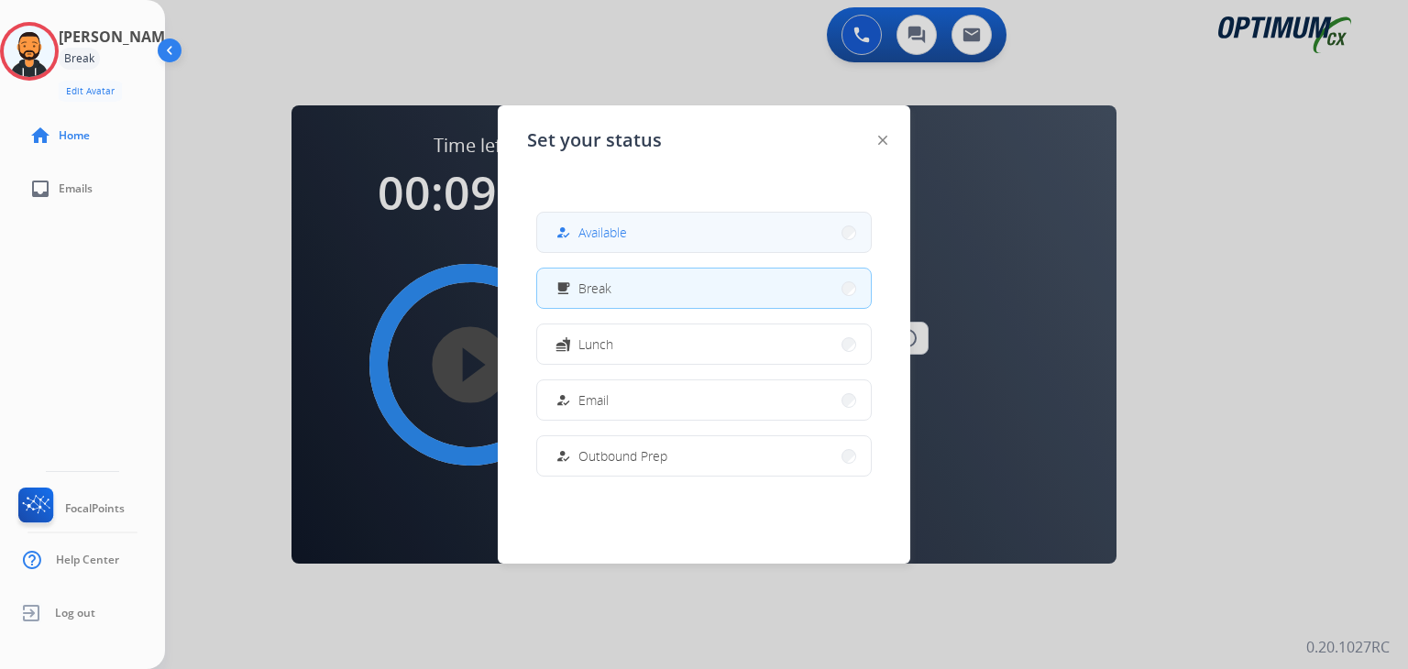
click at [607, 226] on span "Available" at bounding box center [602, 232] width 49 height 19
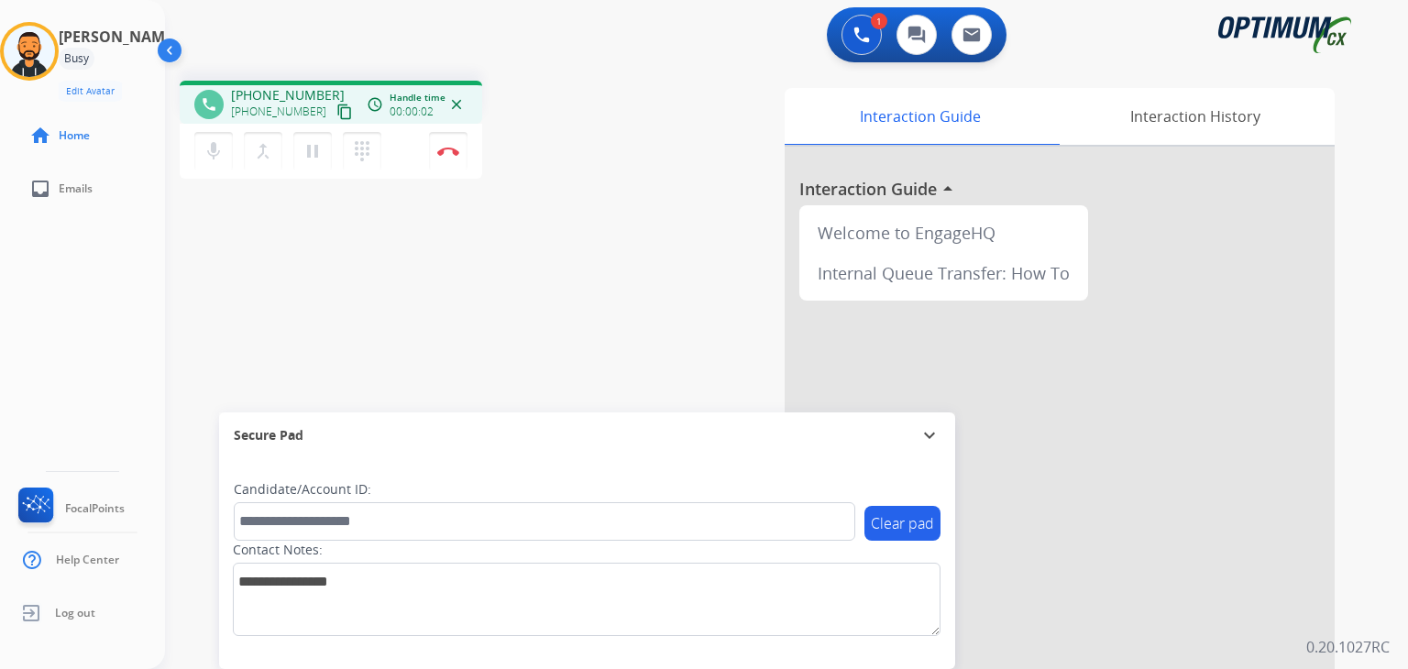
click at [336, 116] on mat-icon "content_copy" at bounding box center [344, 112] width 17 height 17
click at [449, 149] on img at bounding box center [448, 151] width 22 height 9
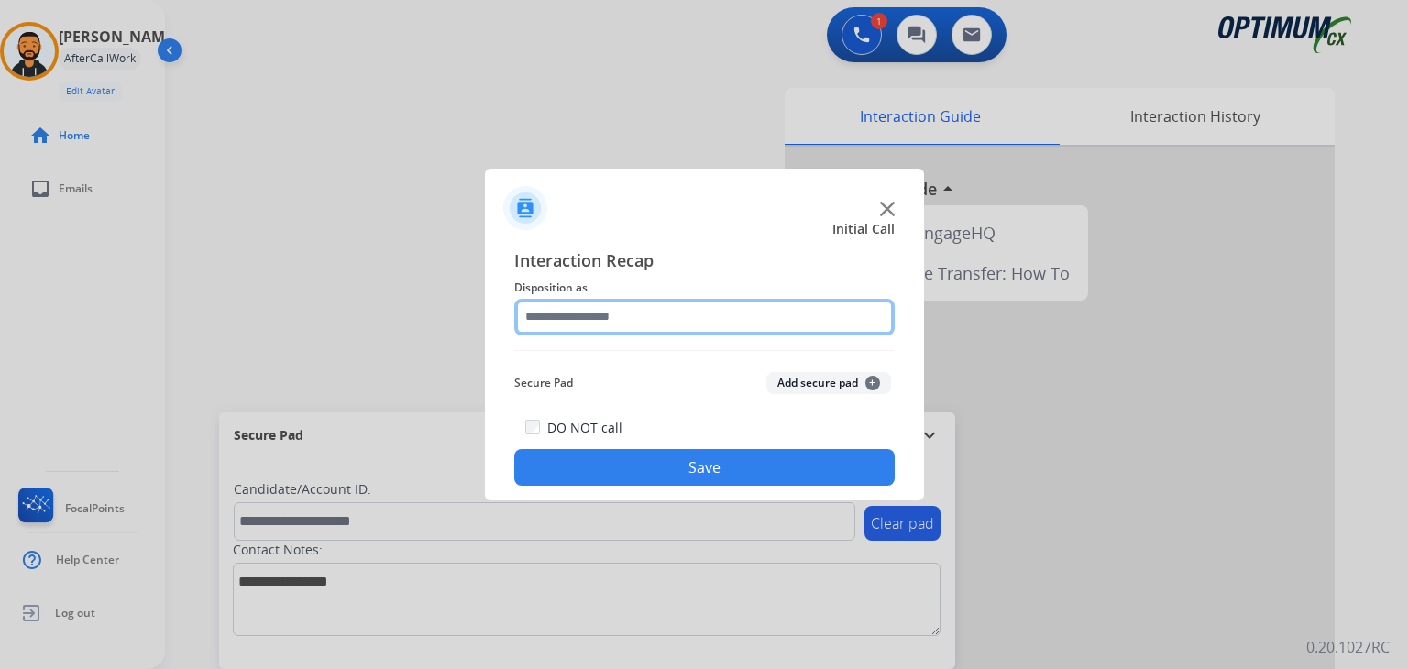
click at [687, 332] on input "text" at bounding box center [704, 317] width 380 height 37
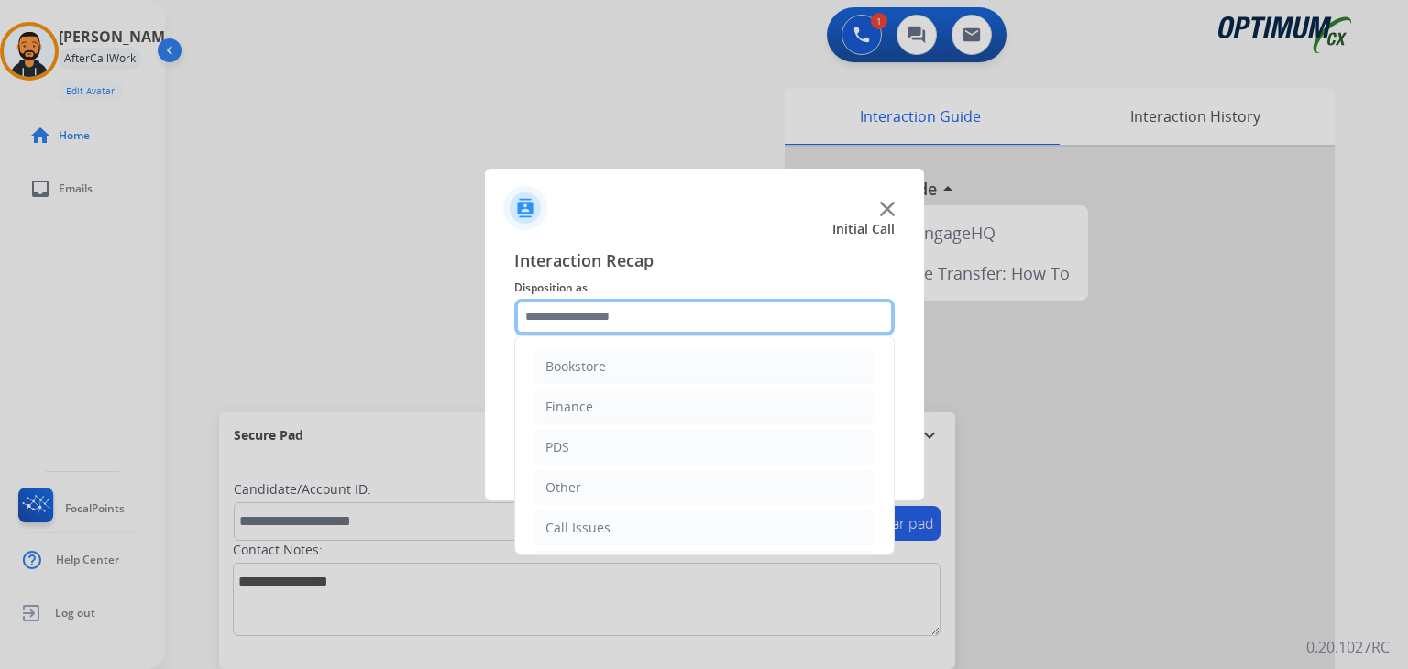
scroll to position [121, 0]
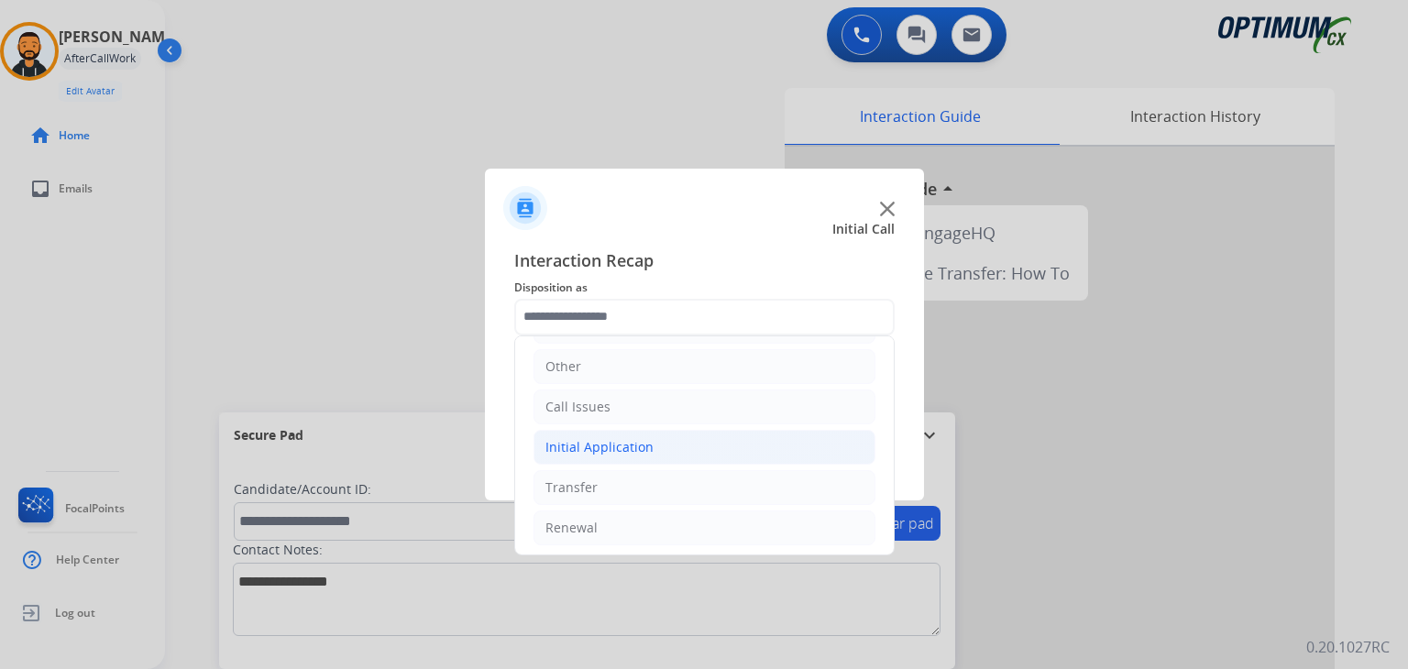
click at [642, 456] on li "Initial Application" at bounding box center [705, 447] width 342 height 35
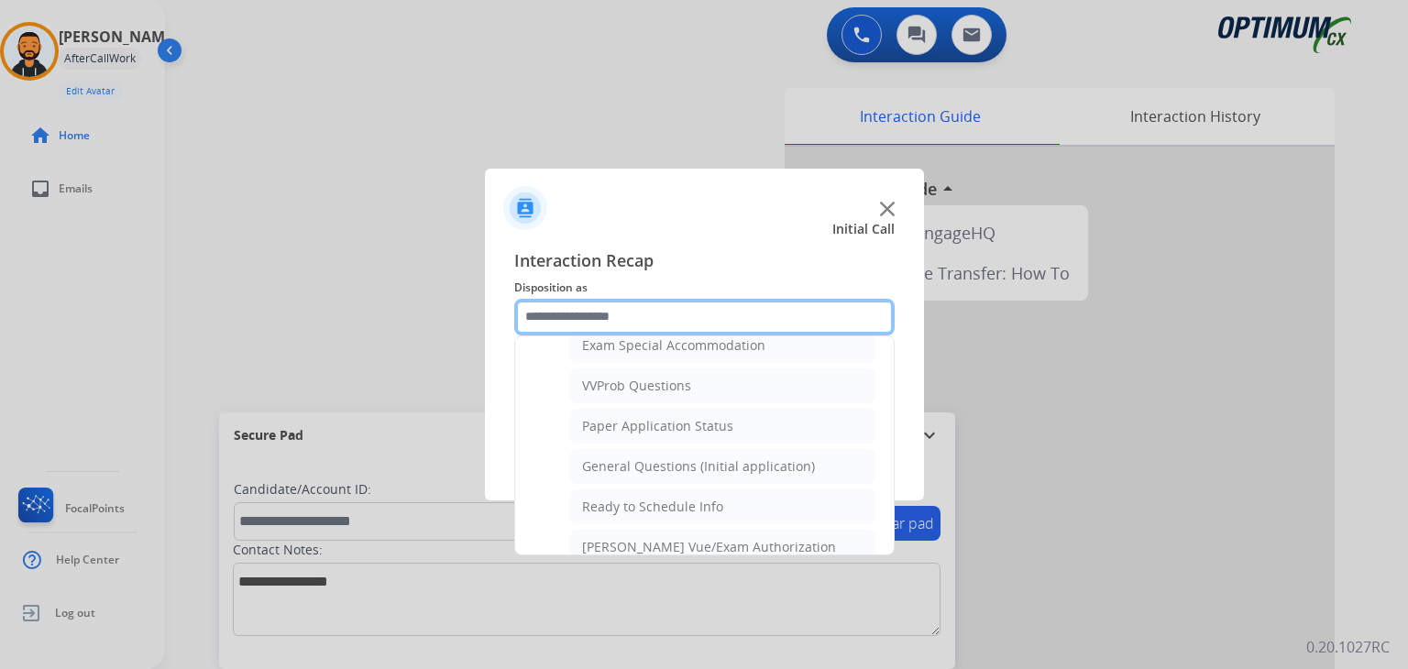
scroll to position [971, 0]
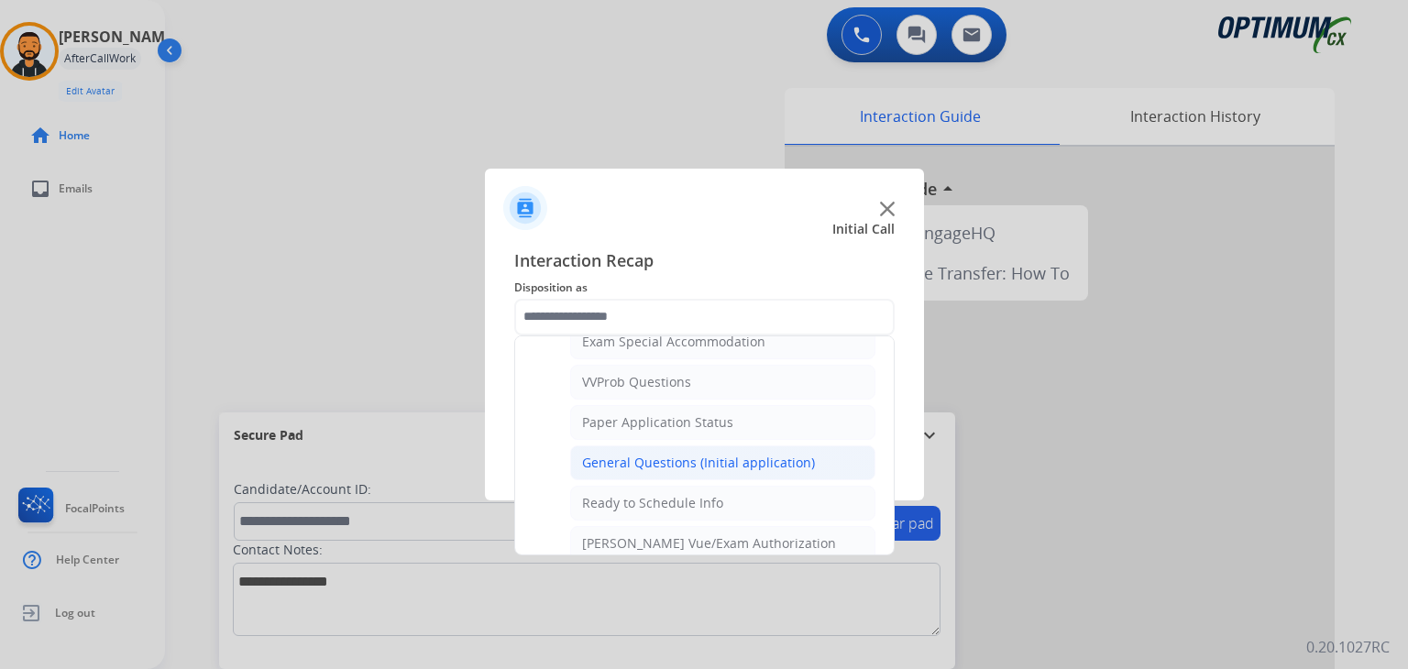
click at [761, 454] on div "General Questions (Initial application)" at bounding box center [698, 463] width 233 height 18
type input "**********"
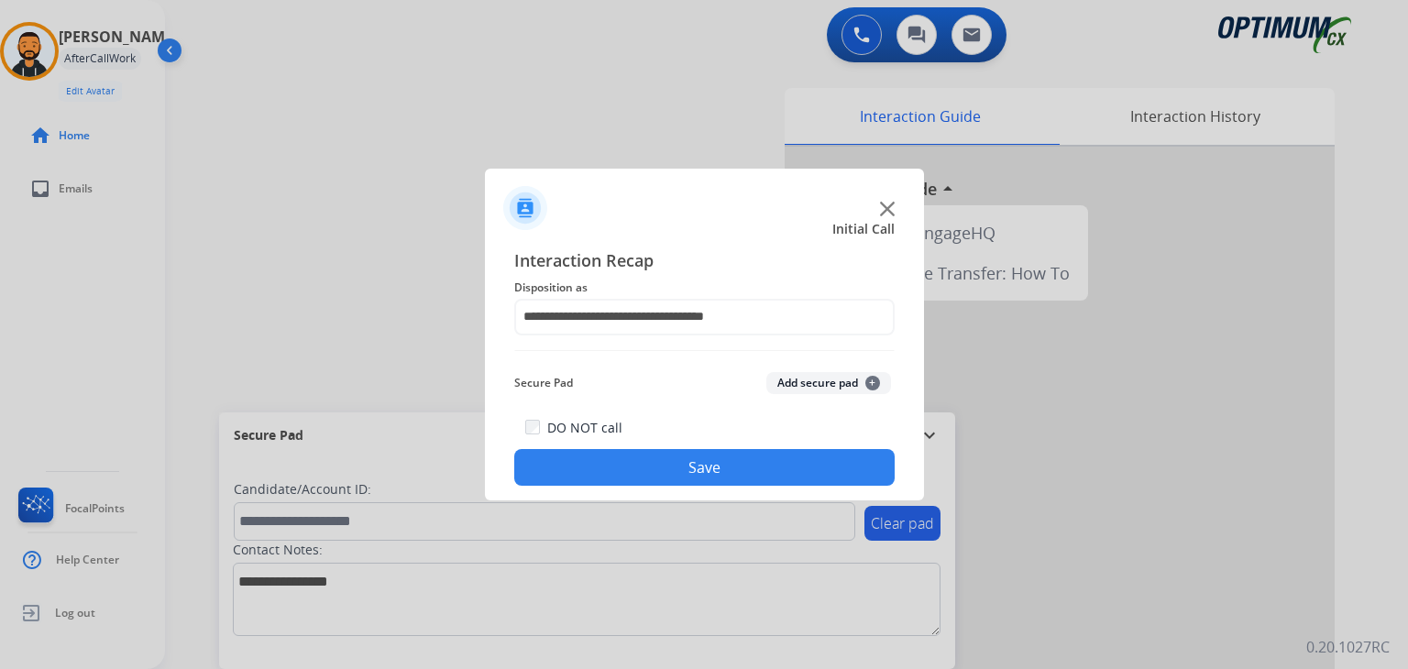
click at [725, 463] on button "Save" at bounding box center [704, 467] width 380 height 37
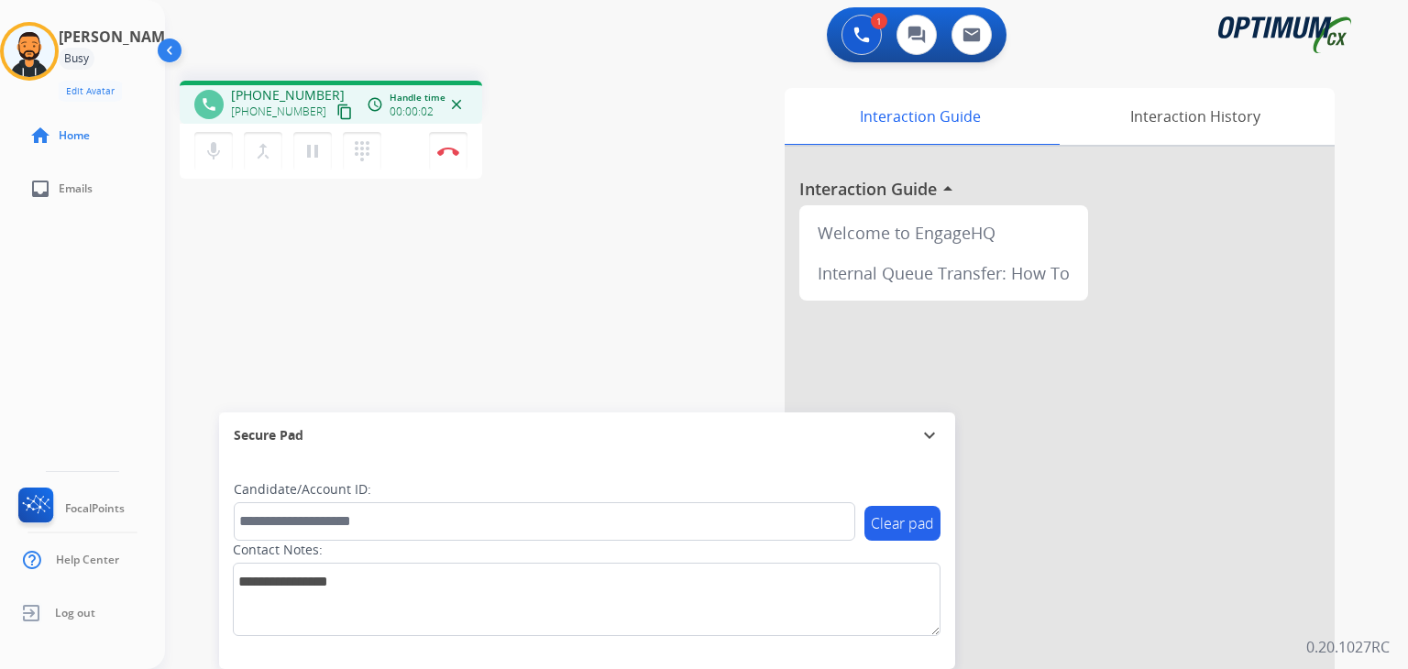
click at [336, 111] on mat-icon "content_copy" at bounding box center [344, 112] width 17 height 17
click at [452, 160] on button "Disconnect" at bounding box center [448, 151] width 39 height 39
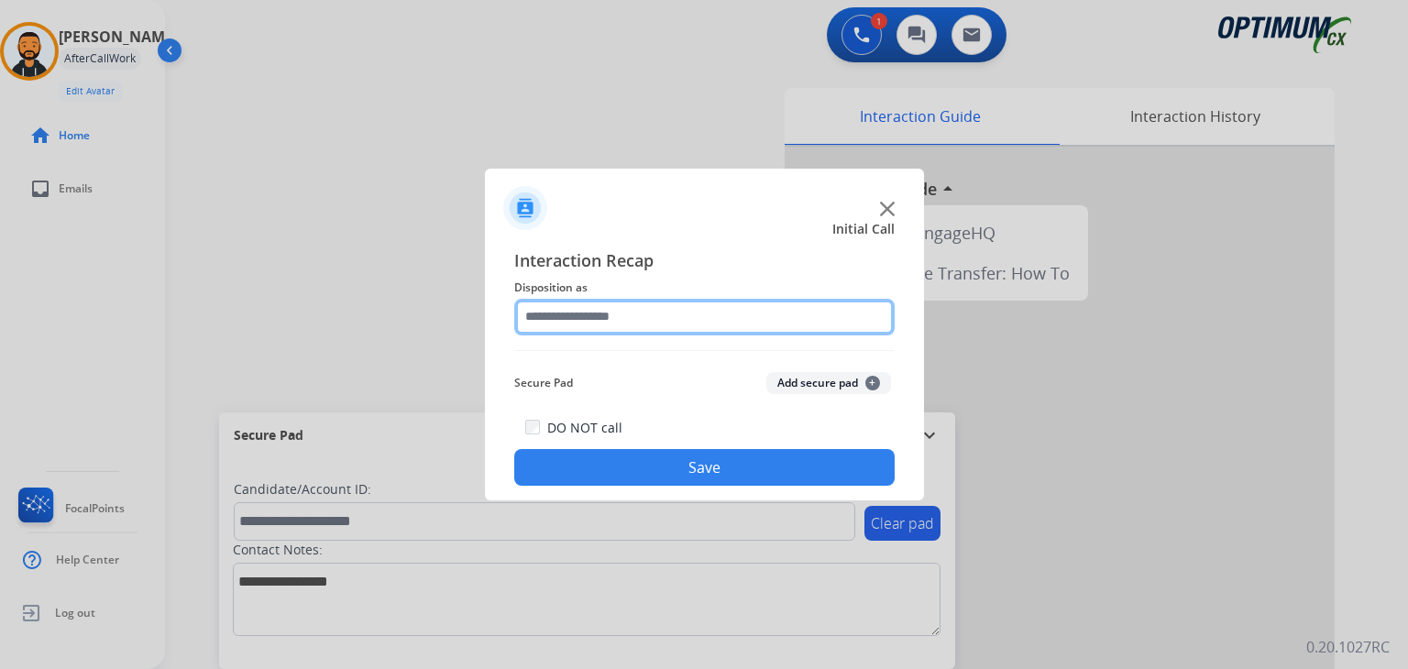
click at [638, 317] on input "text" at bounding box center [704, 317] width 380 height 37
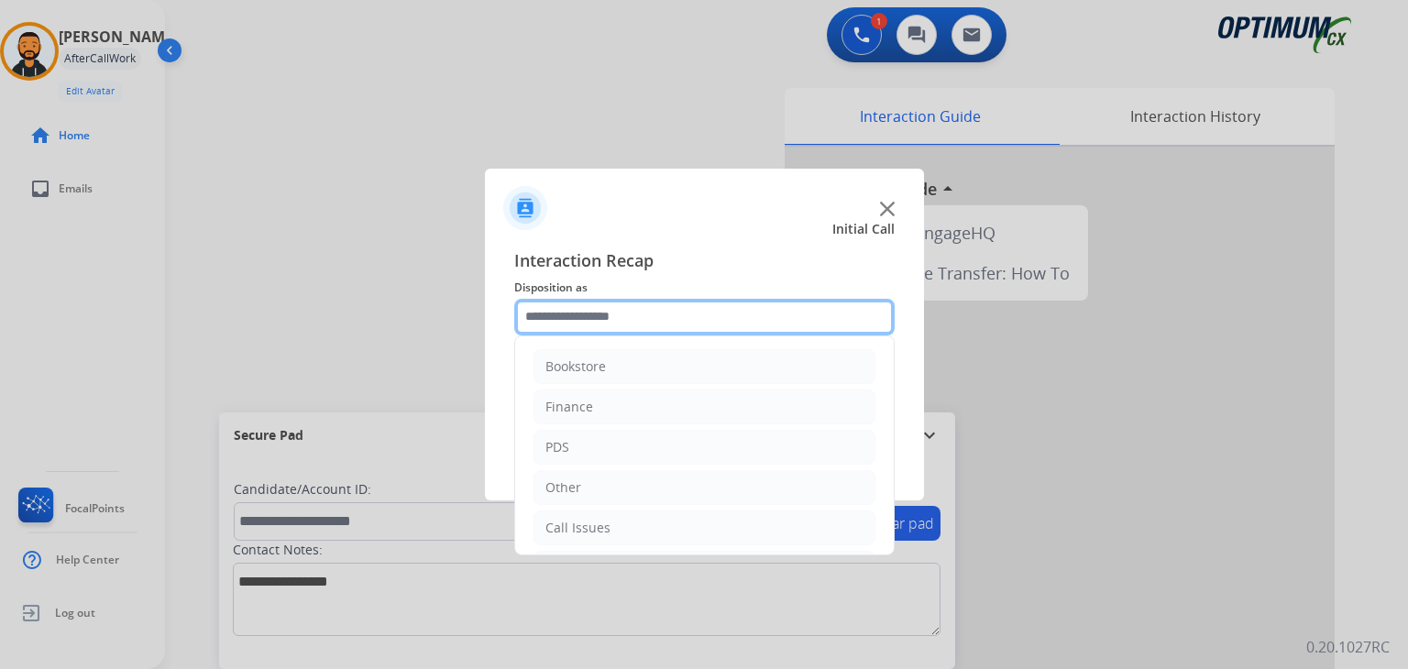
scroll to position [121, 0]
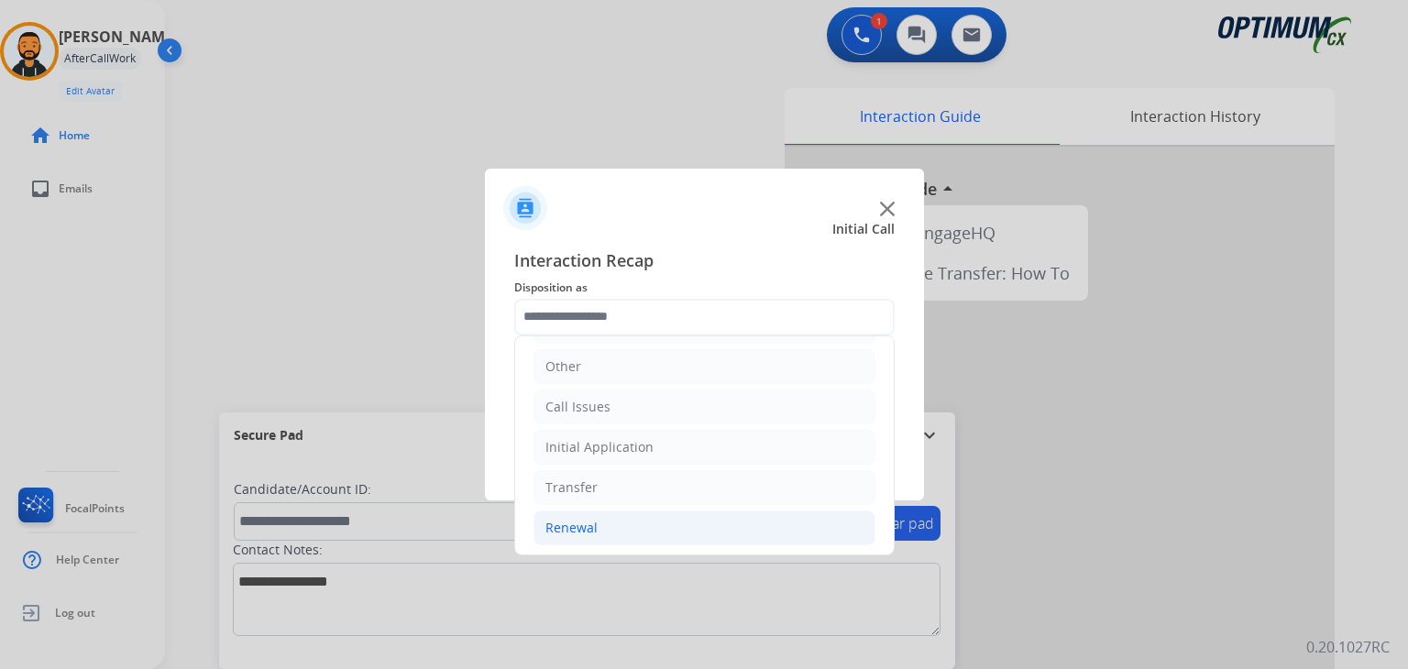
click at [585, 519] on div "Renewal" at bounding box center [571, 528] width 52 height 18
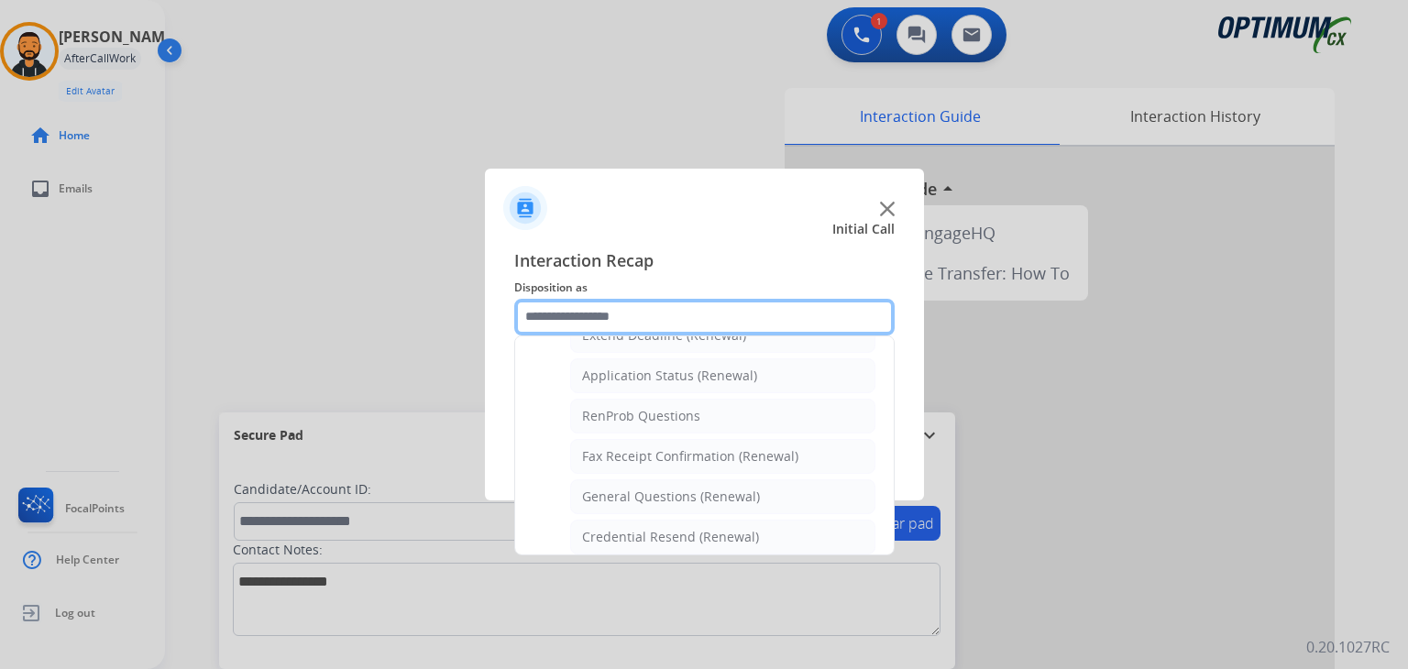
scroll to position [419, 0]
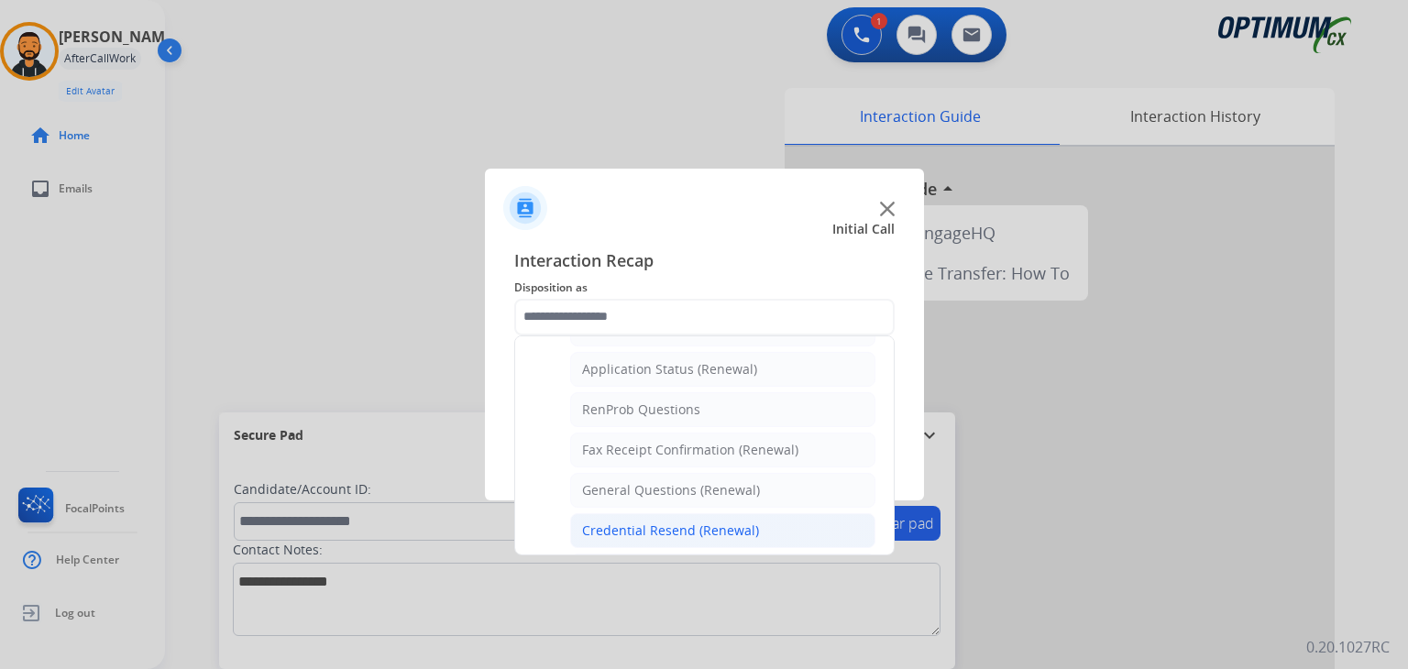
click at [681, 522] on div "Credential Resend (Renewal)" at bounding box center [670, 531] width 177 height 18
type input "**********"
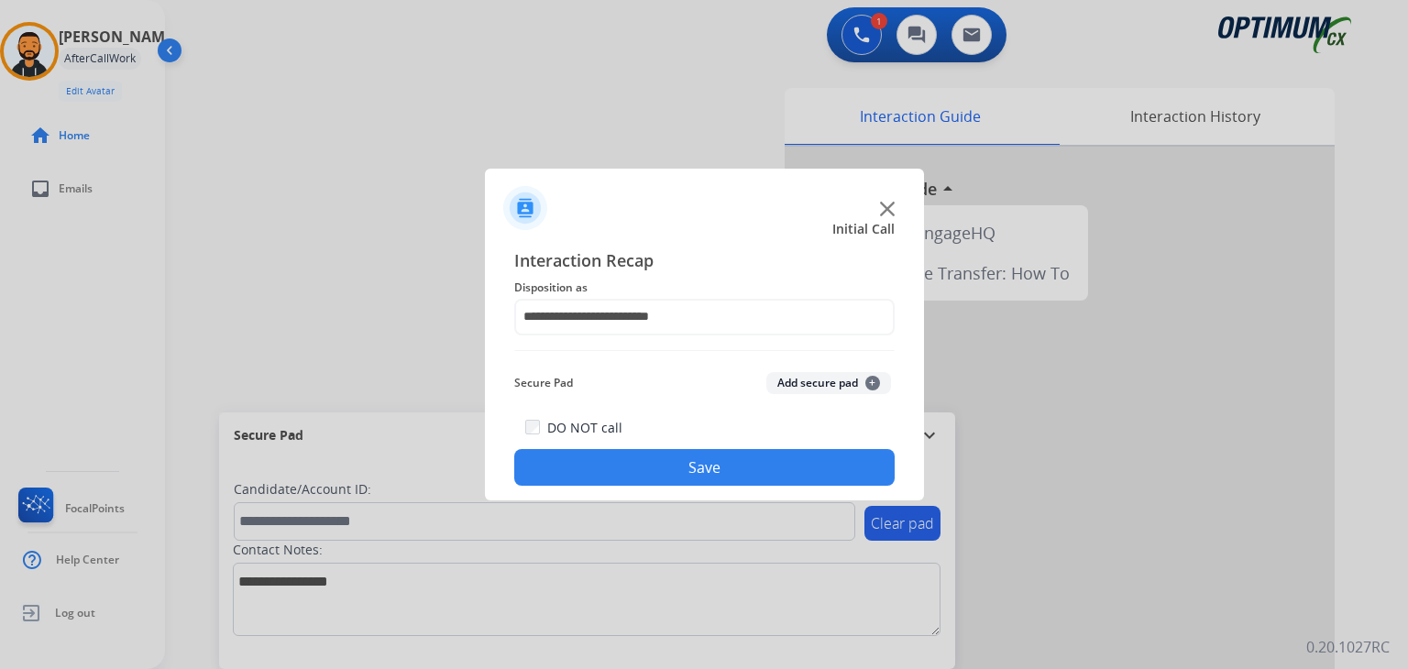
click at [656, 474] on button "Save" at bounding box center [704, 467] width 380 height 37
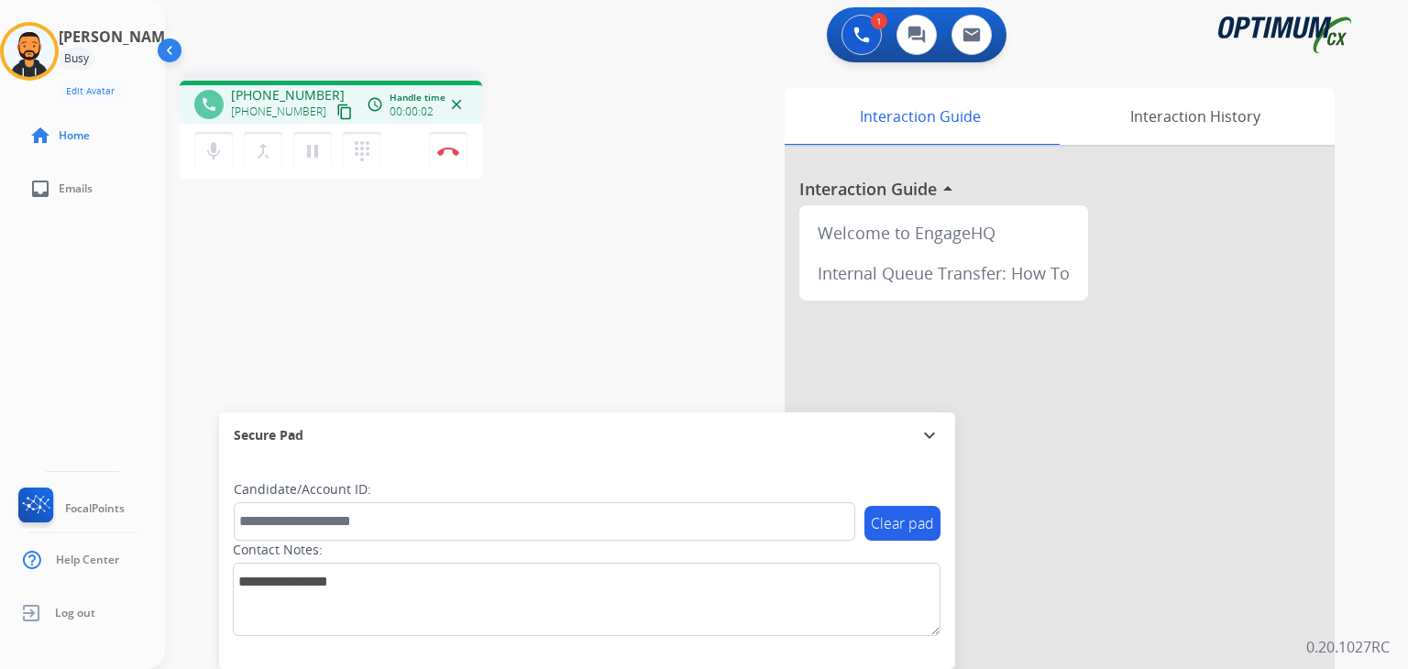
click at [336, 107] on mat-icon "content_copy" at bounding box center [344, 112] width 17 height 17
click at [336, 109] on mat-icon "content_copy" at bounding box center [344, 112] width 17 height 17
click at [450, 159] on button "Disconnect" at bounding box center [448, 151] width 39 height 39
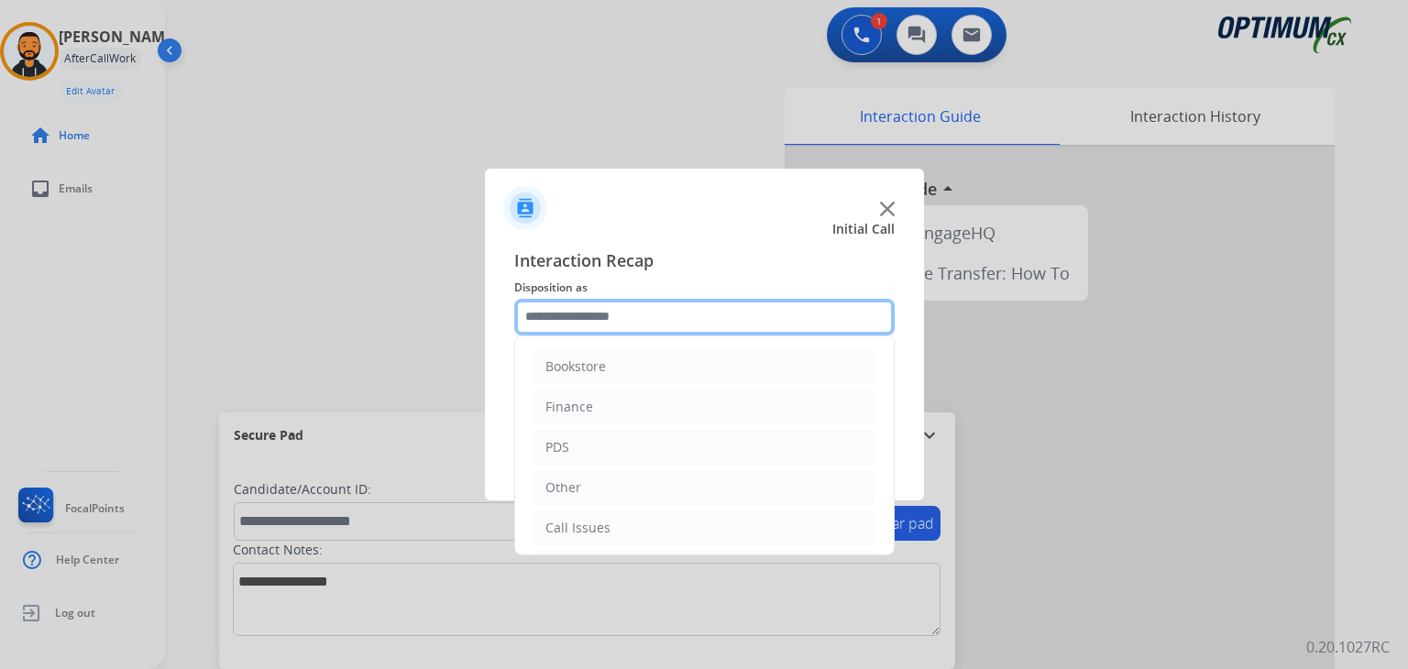
click at [598, 312] on input "text" at bounding box center [704, 317] width 380 height 37
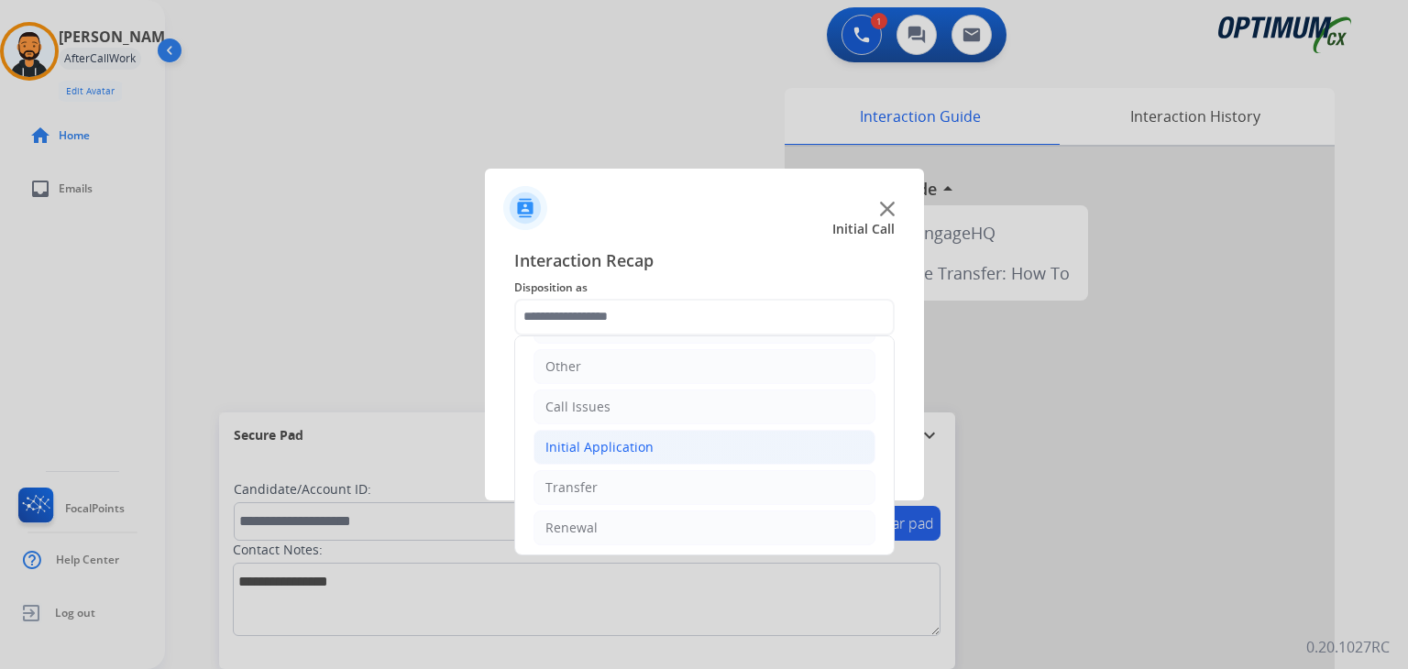
click at [612, 449] on div "Initial Application" at bounding box center [599, 447] width 108 height 18
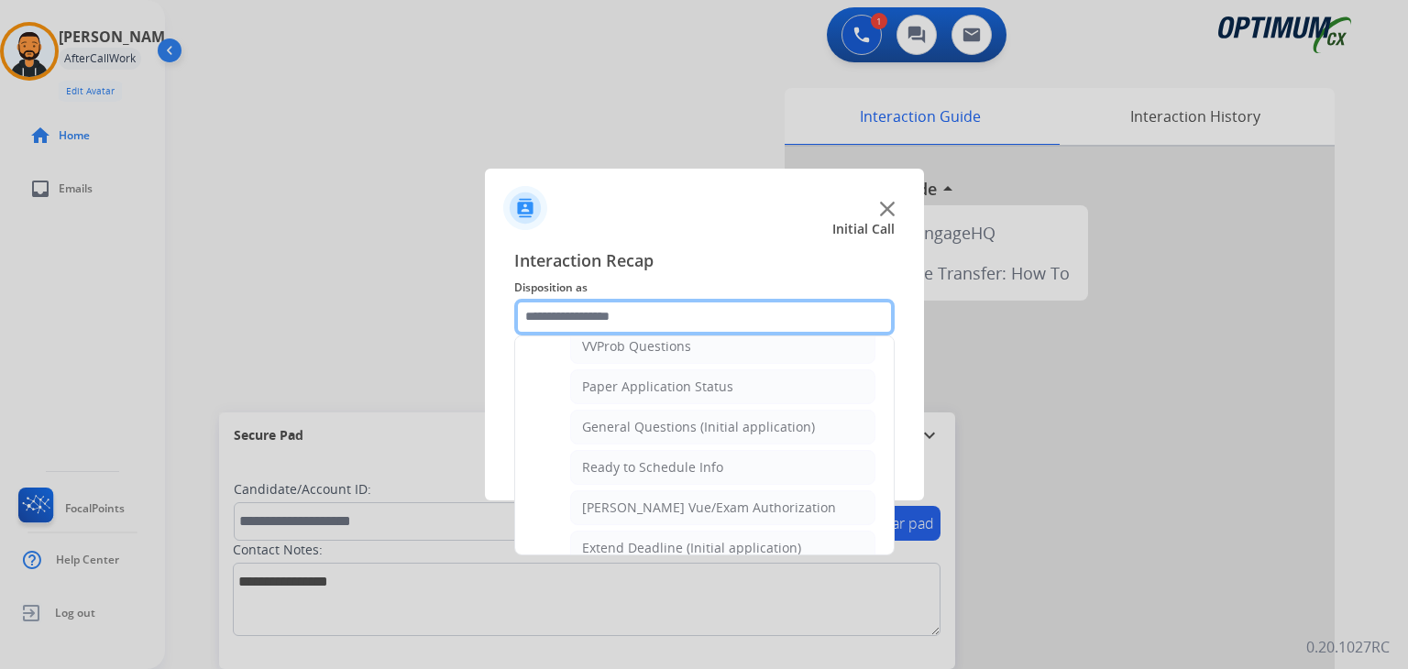
scroll to position [971, 0]
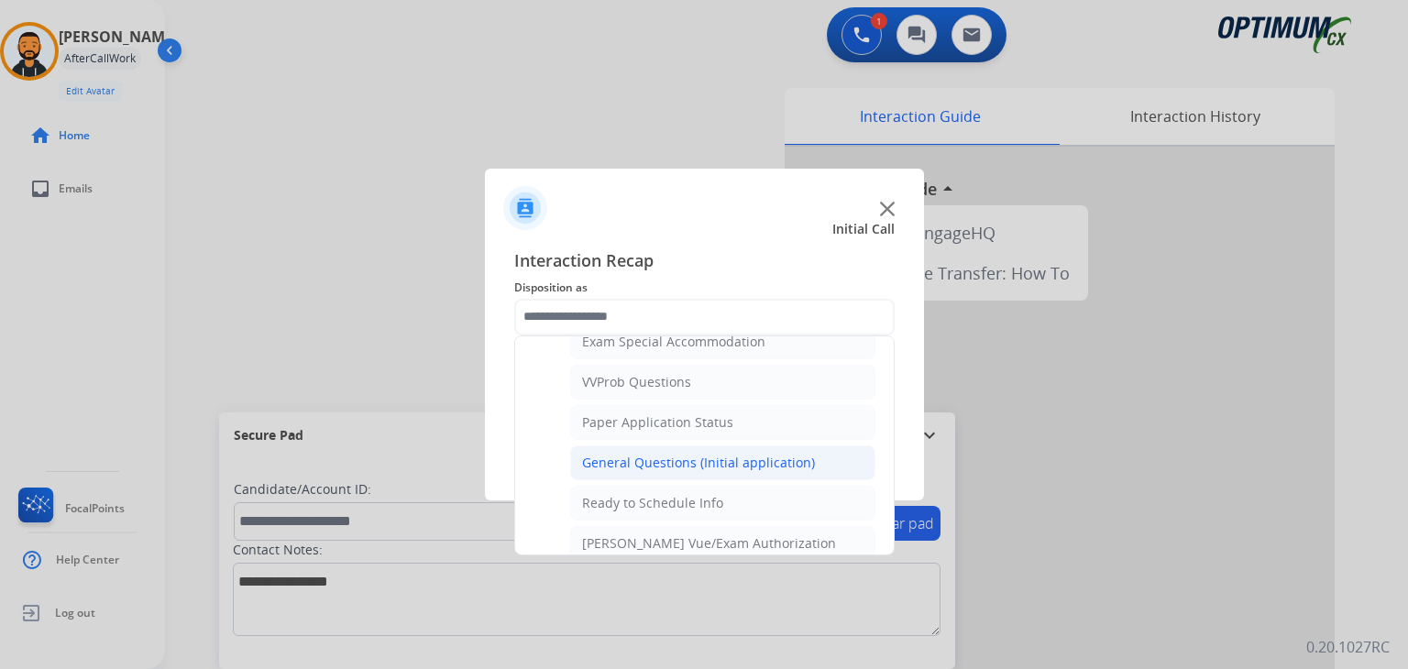
click at [761, 446] on li "General Questions (Initial application)" at bounding box center [722, 463] width 305 height 35
type input "**********"
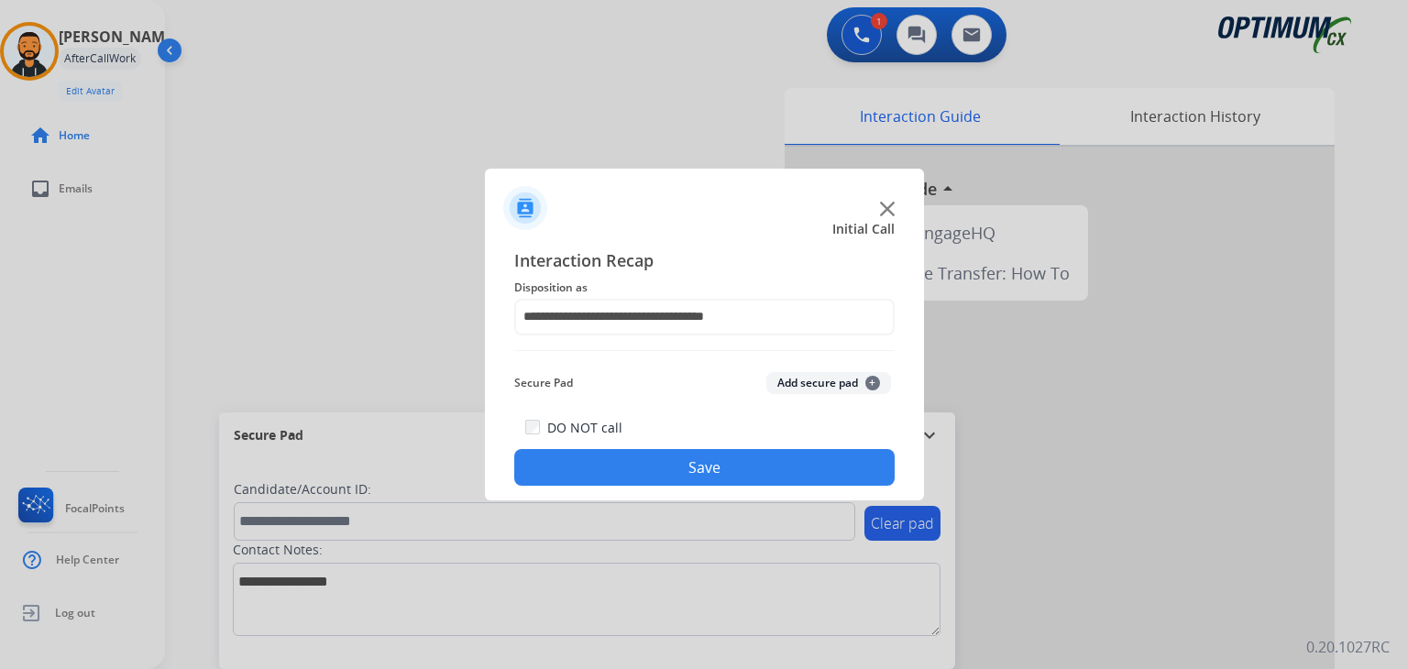
click at [732, 463] on button "Save" at bounding box center [704, 467] width 380 height 37
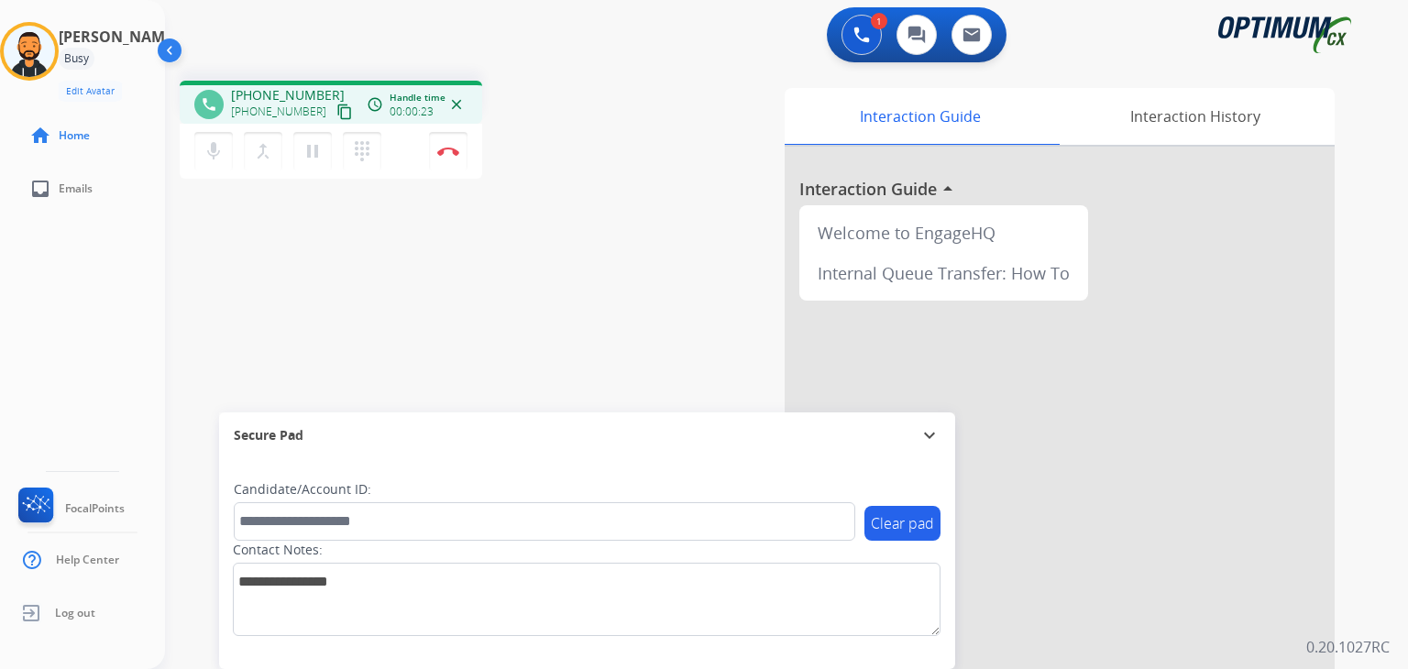
click at [336, 112] on mat-icon "content_copy" at bounding box center [344, 112] width 17 height 17
click at [457, 161] on button "Disconnect" at bounding box center [448, 151] width 39 height 39
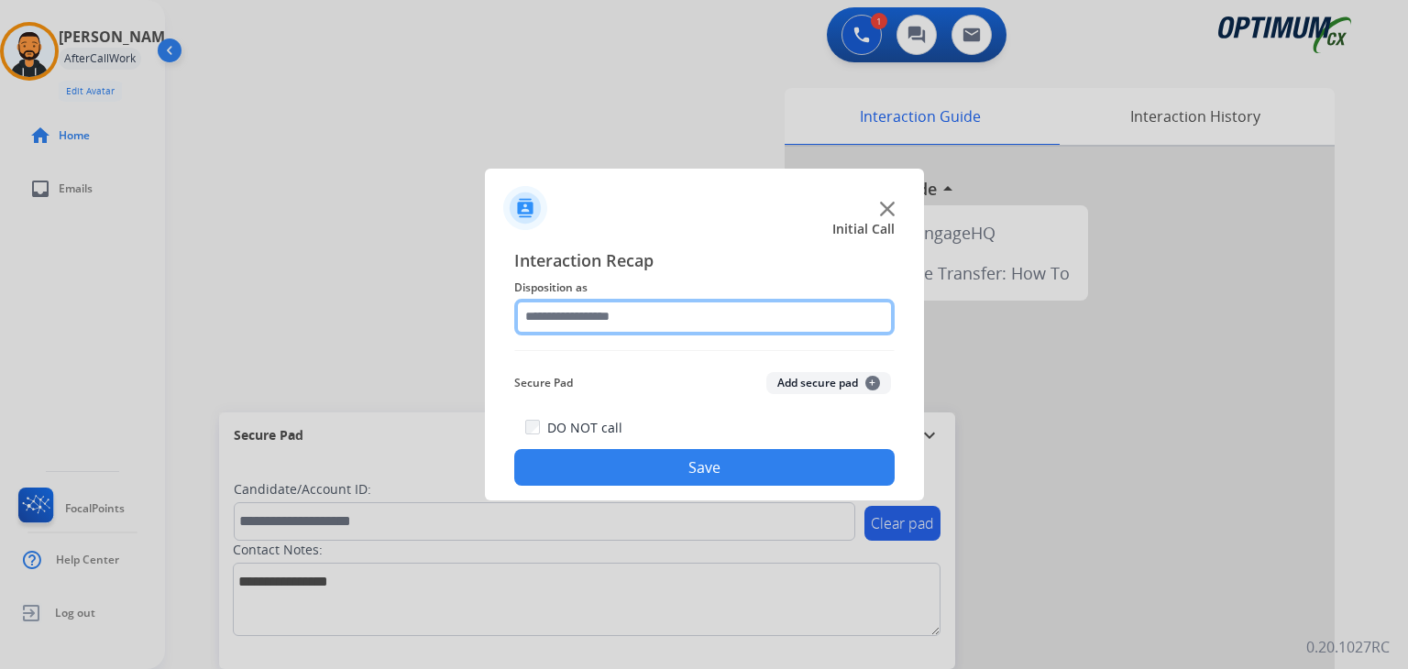
click at [698, 306] on input "text" at bounding box center [704, 317] width 380 height 37
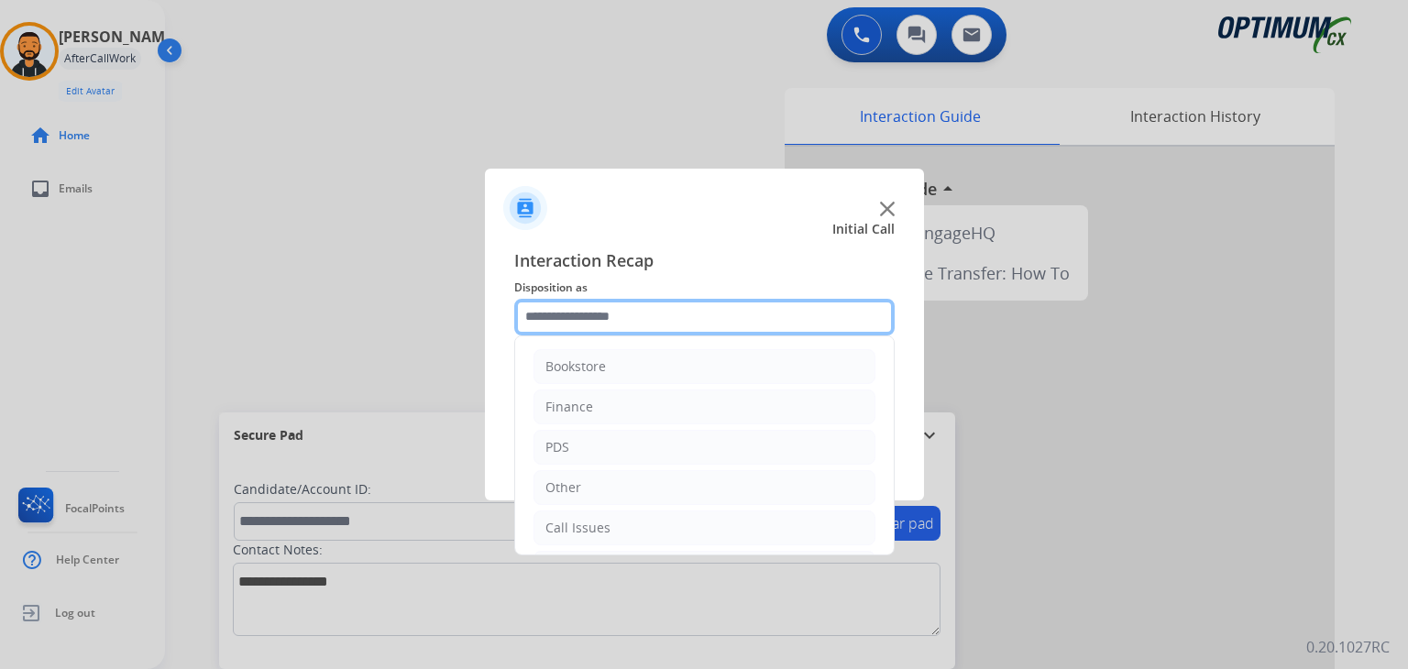
scroll to position [121, 0]
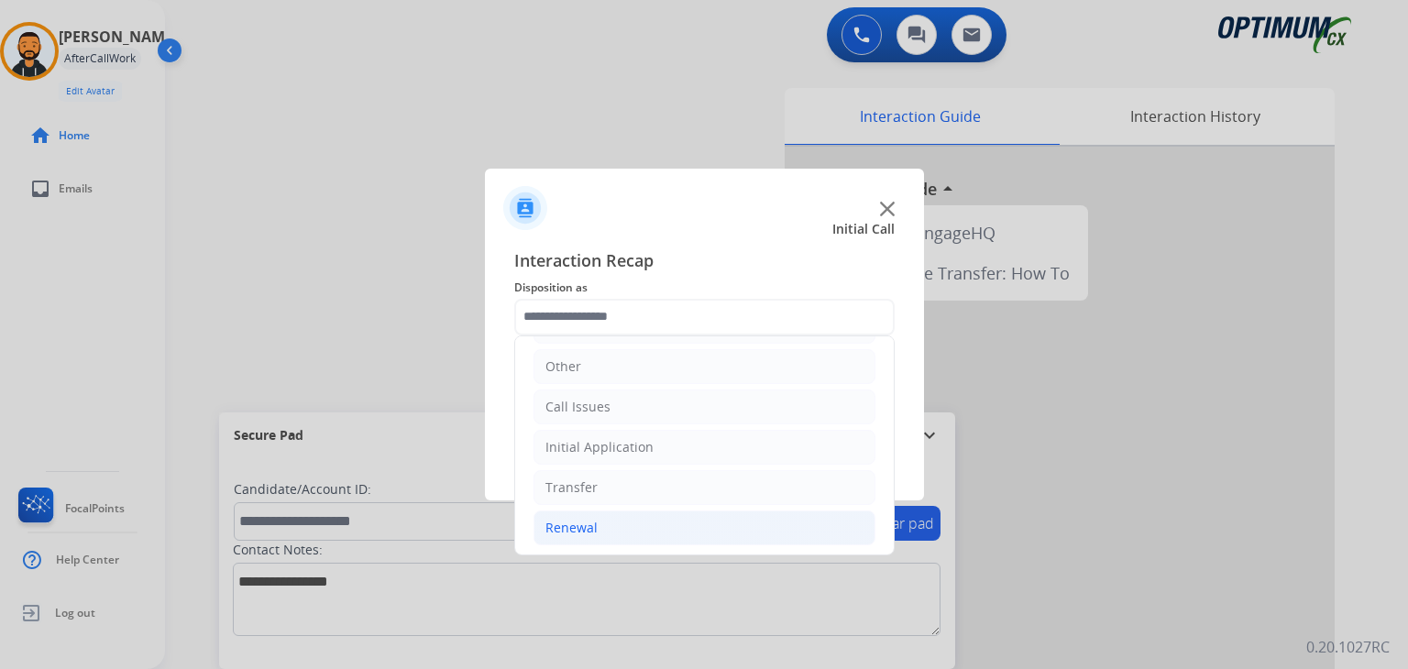
click at [570, 519] on div "Renewal" at bounding box center [571, 528] width 52 height 18
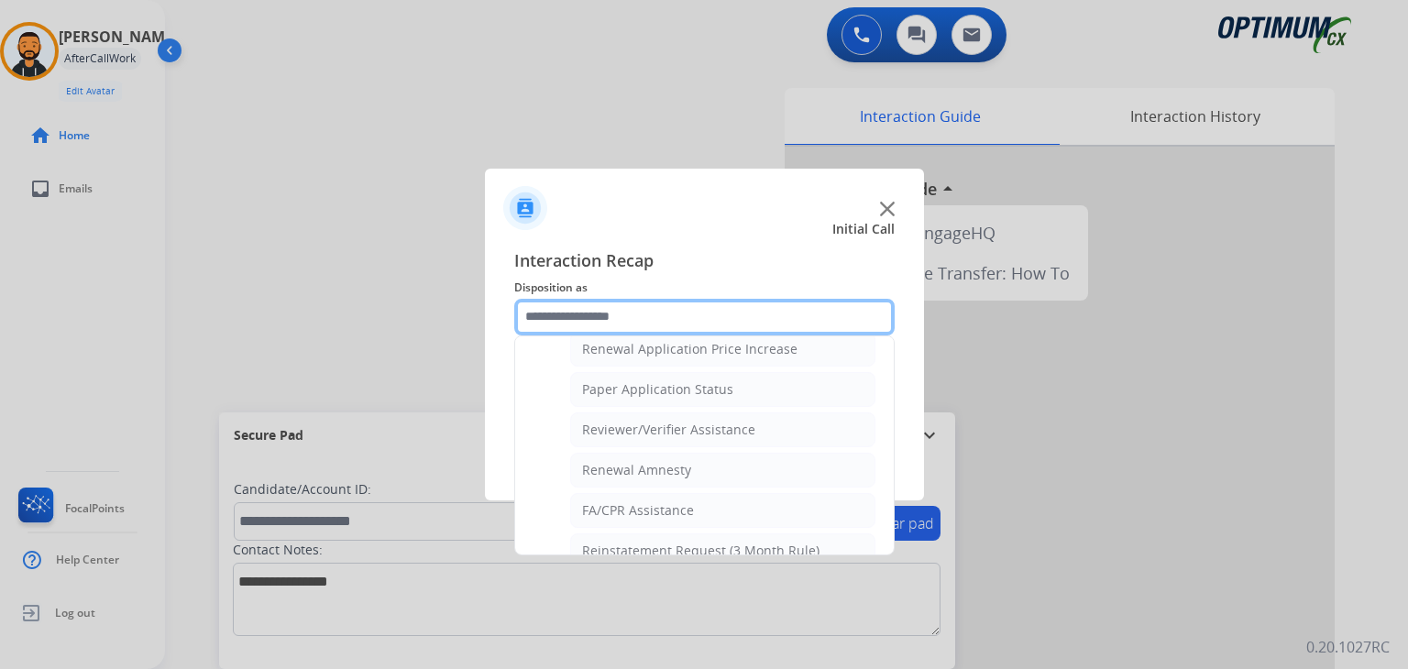
scroll to position [645, 0]
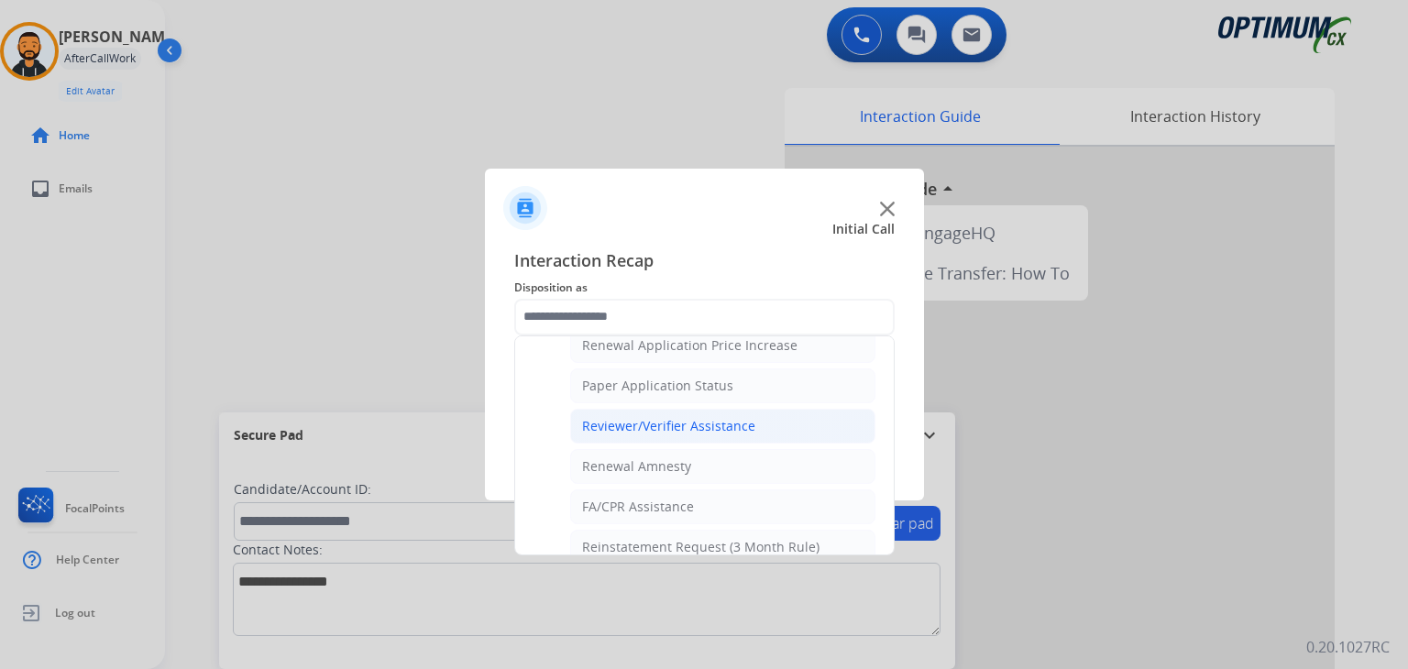
click at [689, 421] on div "Reviewer/Verifier Assistance" at bounding box center [668, 426] width 173 height 18
type input "**********"
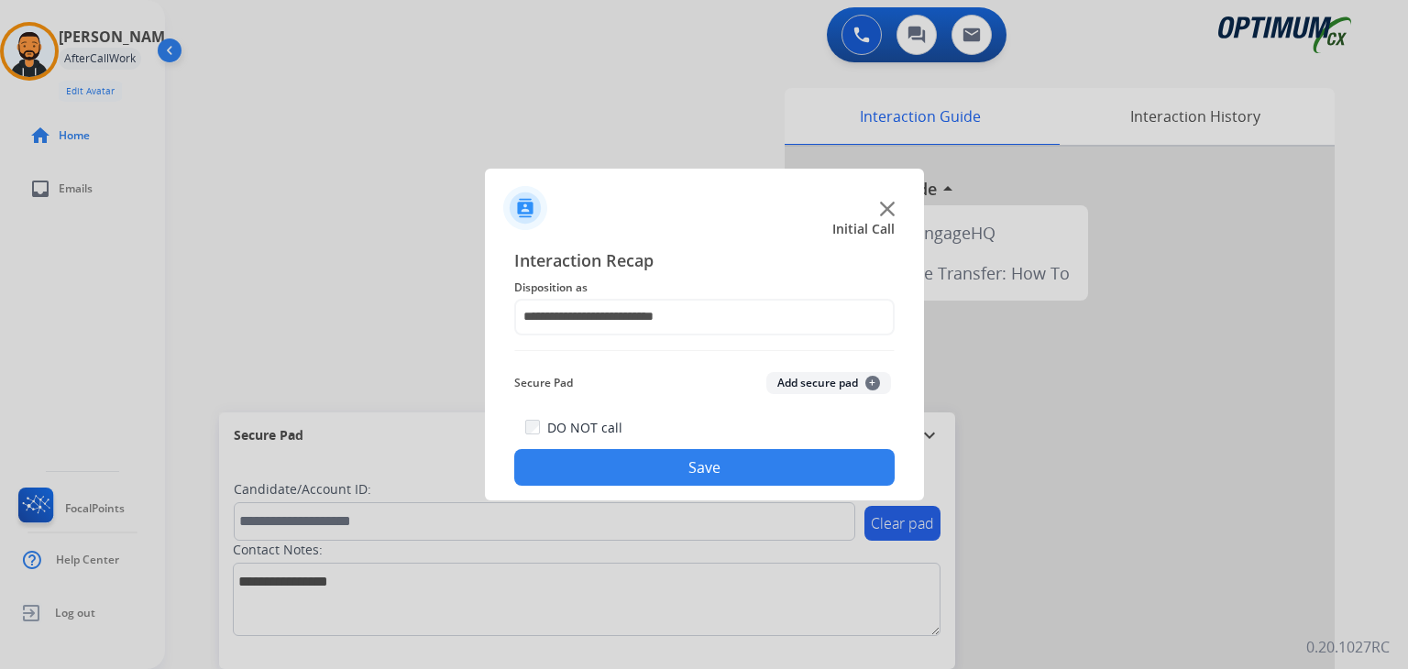
click at [616, 460] on button "Save" at bounding box center [704, 467] width 380 height 37
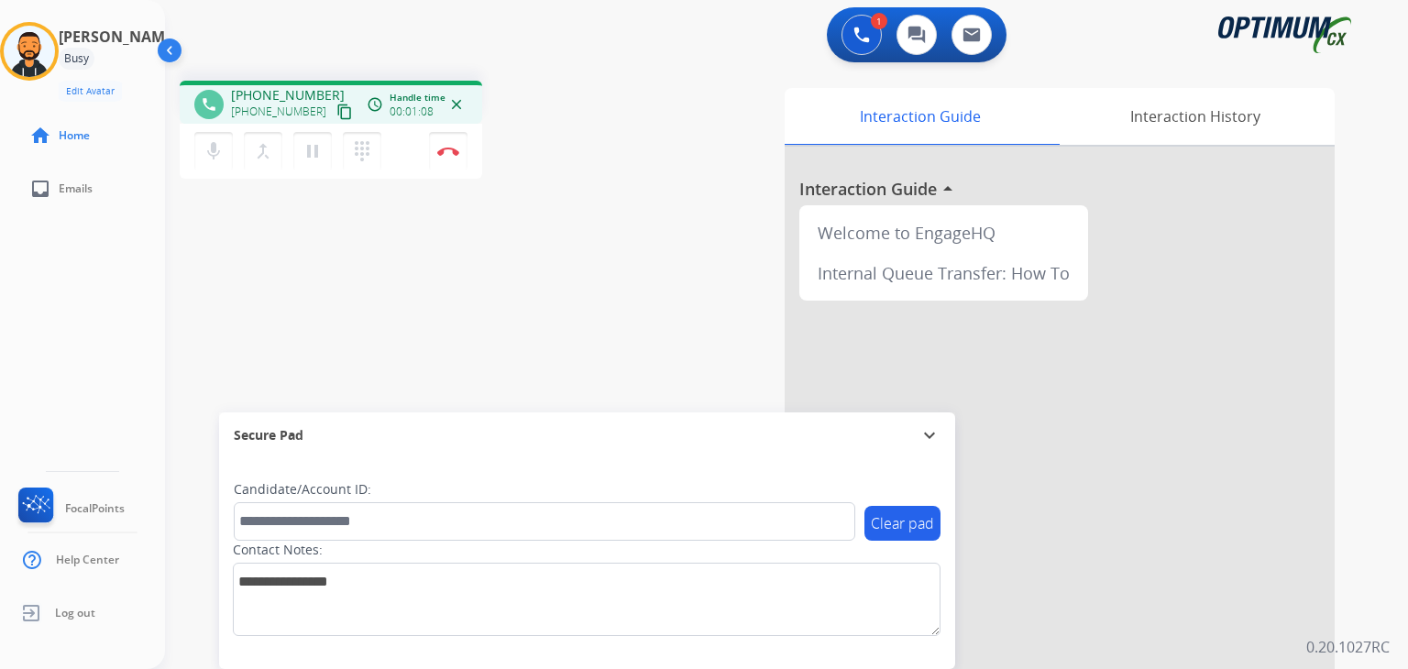
click at [336, 113] on mat-icon "content_copy" at bounding box center [344, 112] width 17 height 17
click at [444, 145] on button "Disconnect" at bounding box center [448, 151] width 39 height 39
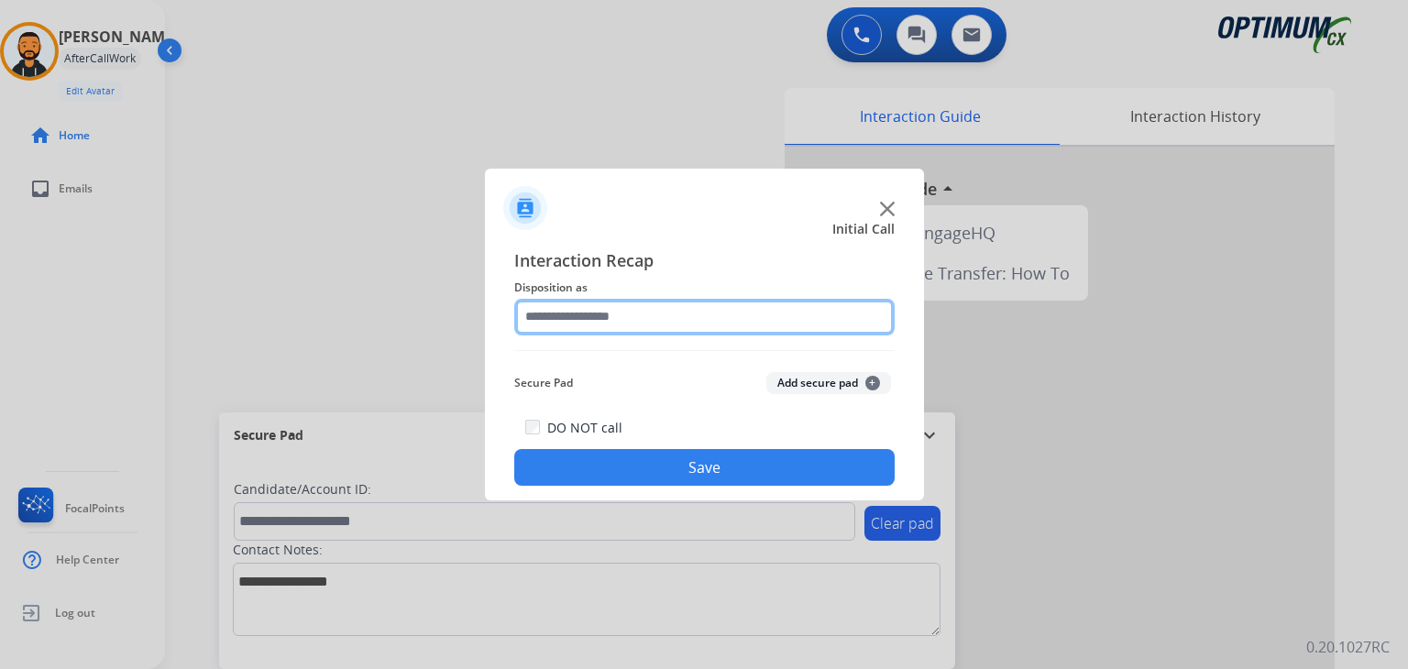
click at [605, 309] on input "text" at bounding box center [704, 317] width 380 height 37
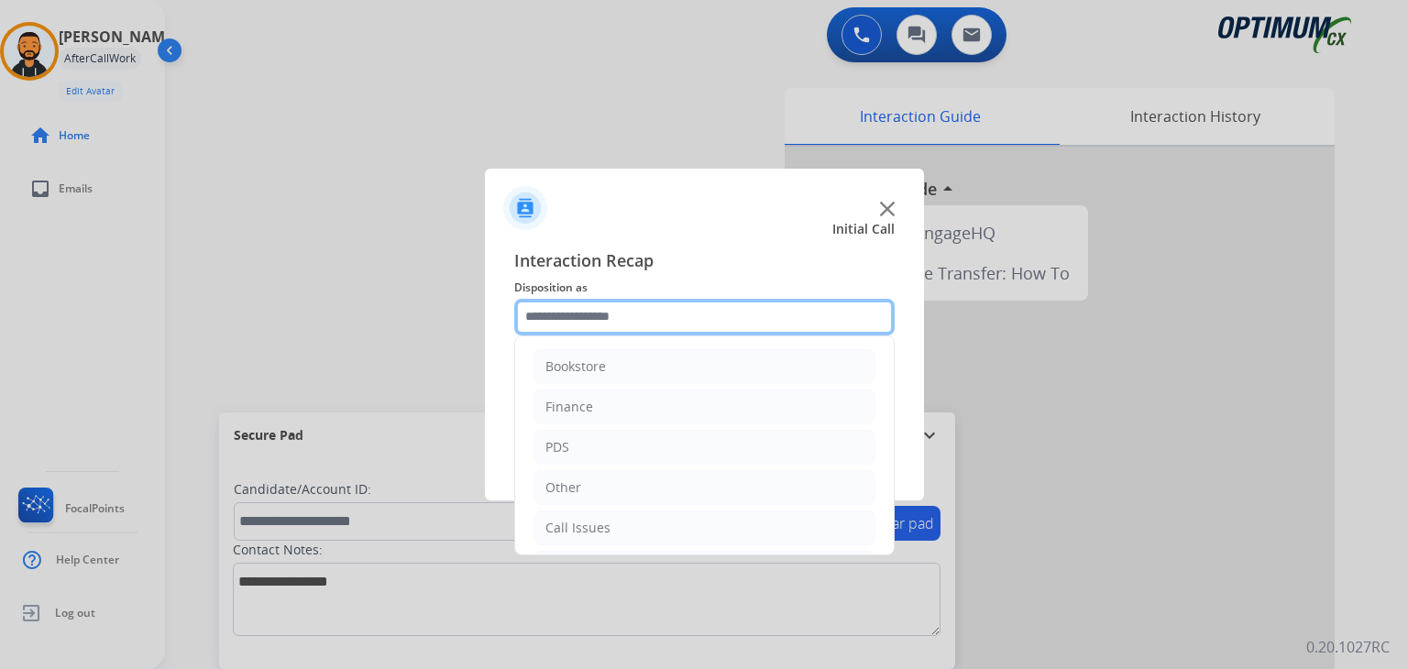
scroll to position [121, 0]
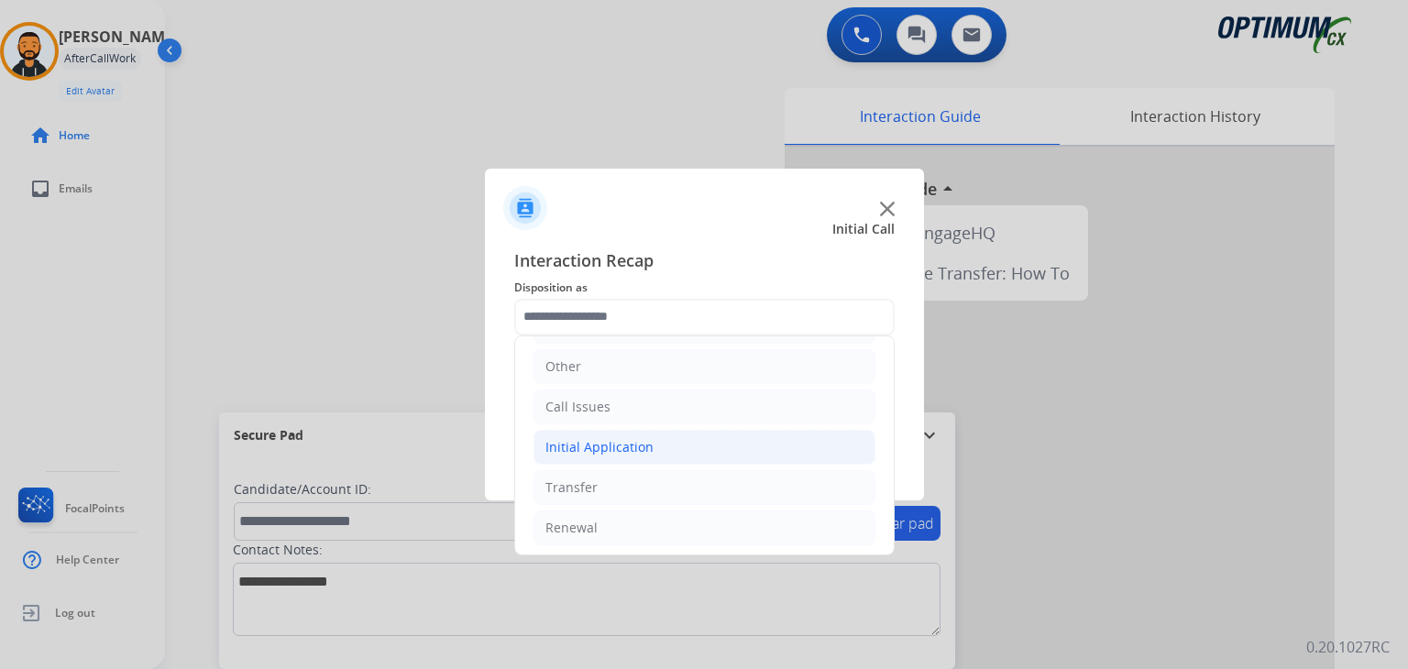
click at [635, 446] on div "Initial Application" at bounding box center [599, 447] width 108 height 18
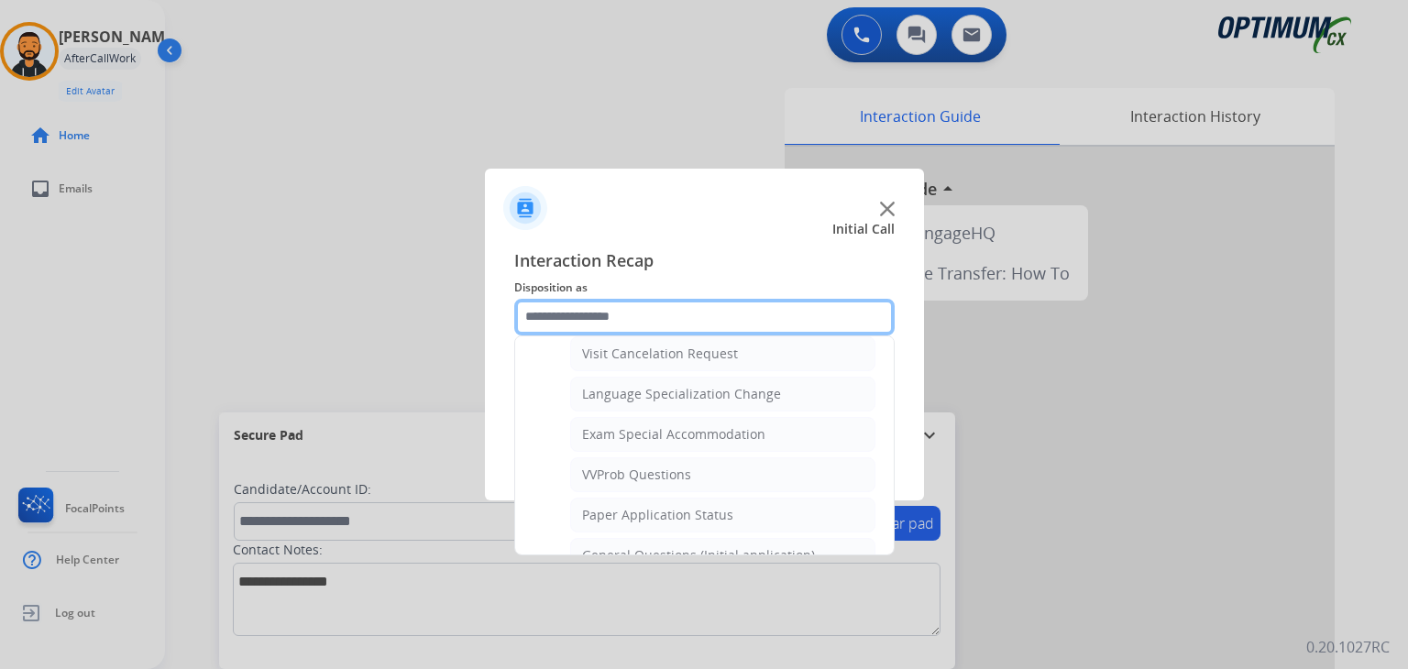
scroll to position [887, 0]
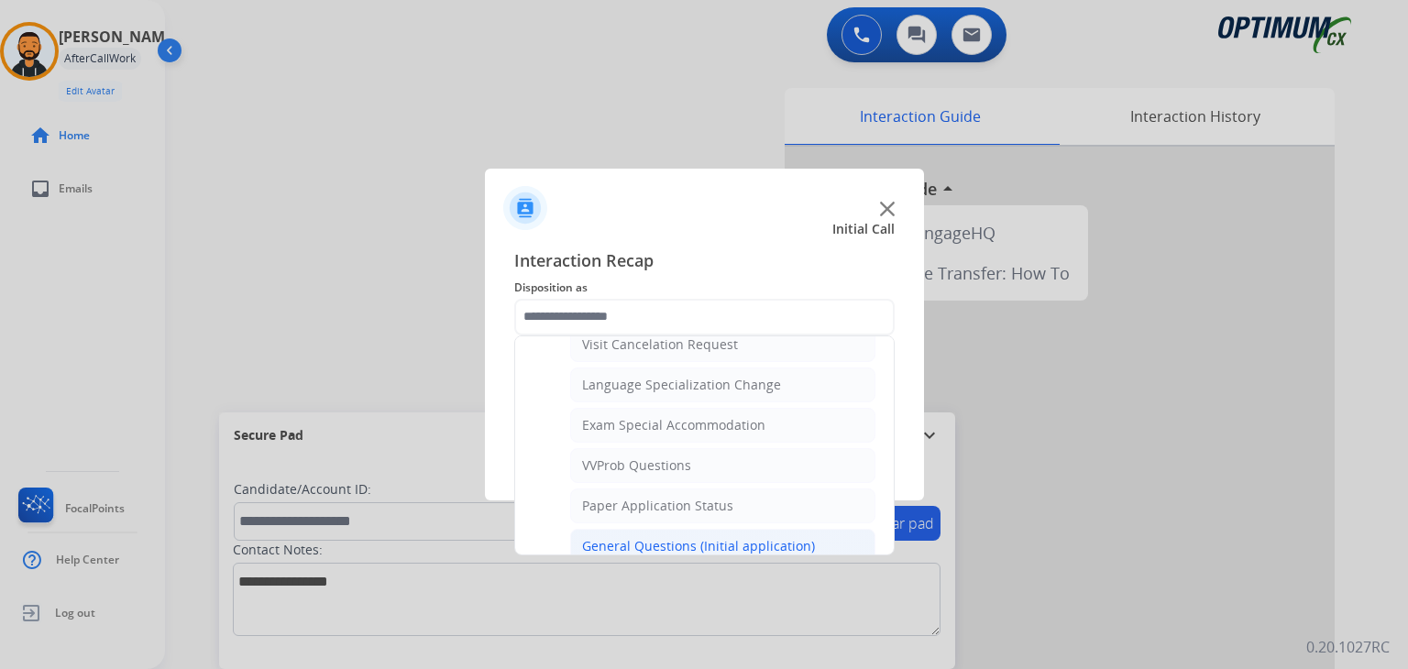
click at [745, 540] on div "General Questions (Initial application)" at bounding box center [698, 546] width 233 height 18
type input "**********"
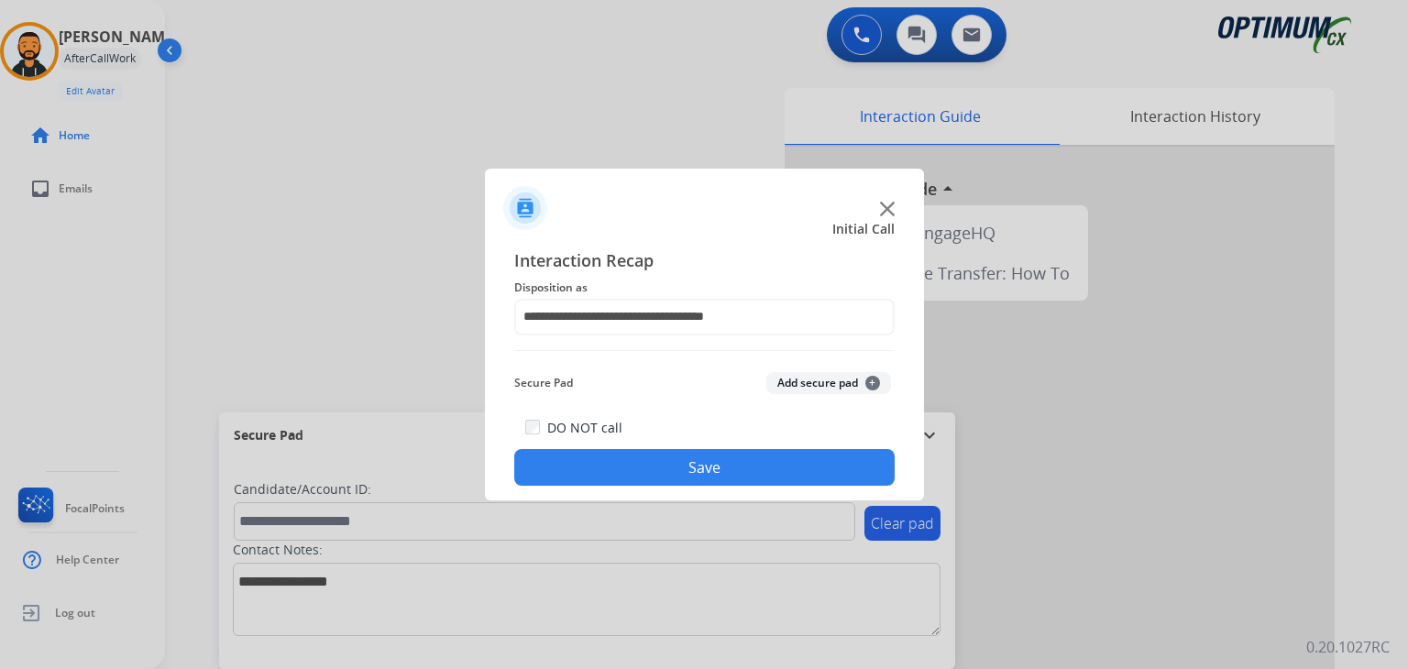
click at [785, 478] on button "Save" at bounding box center [704, 467] width 380 height 37
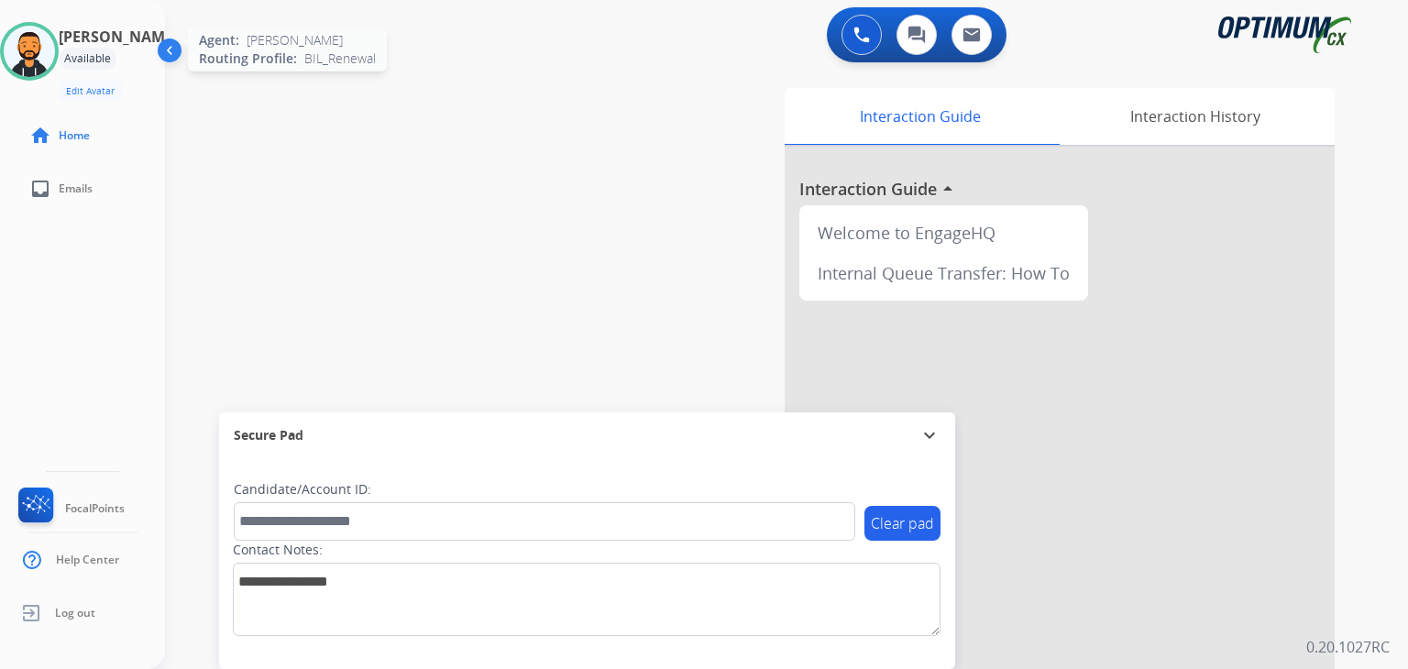
click at [51, 50] on img at bounding box center [29, 51] width 51 height 51
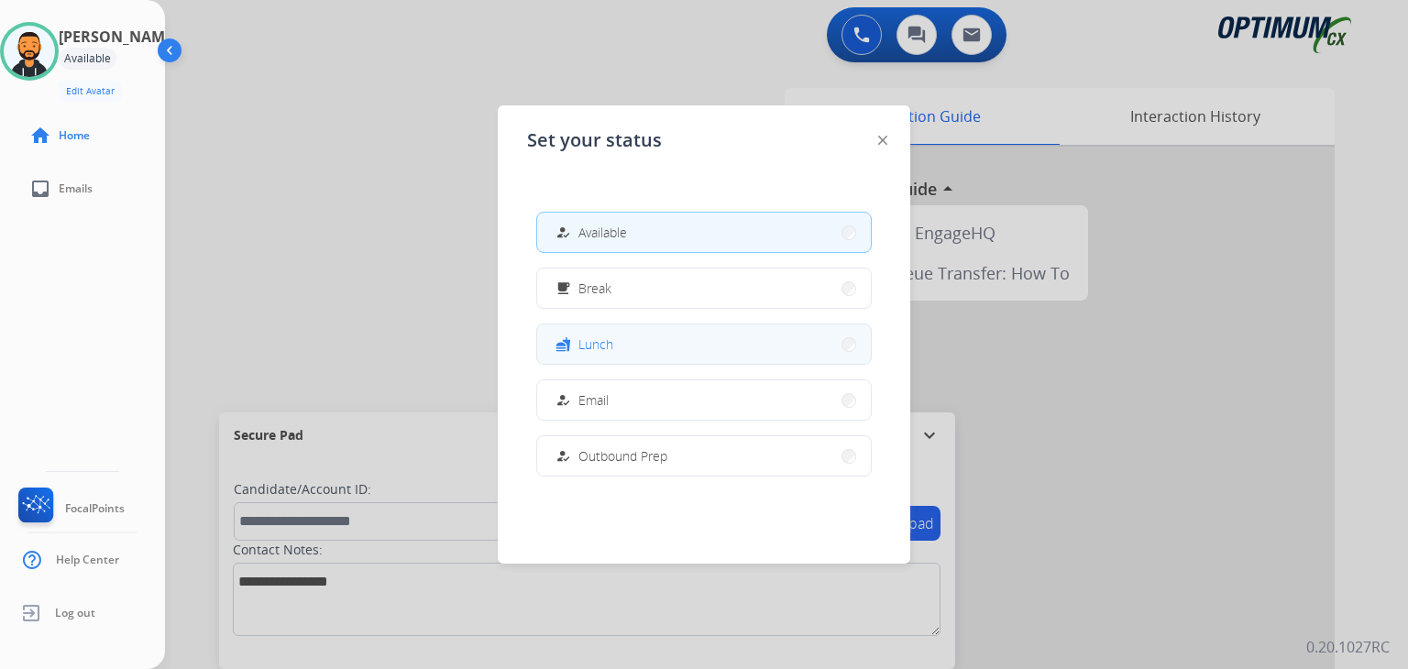
click at [589, 355] on button "fastfood Lunch" at bounding box center [704, 344] width 334 height 39
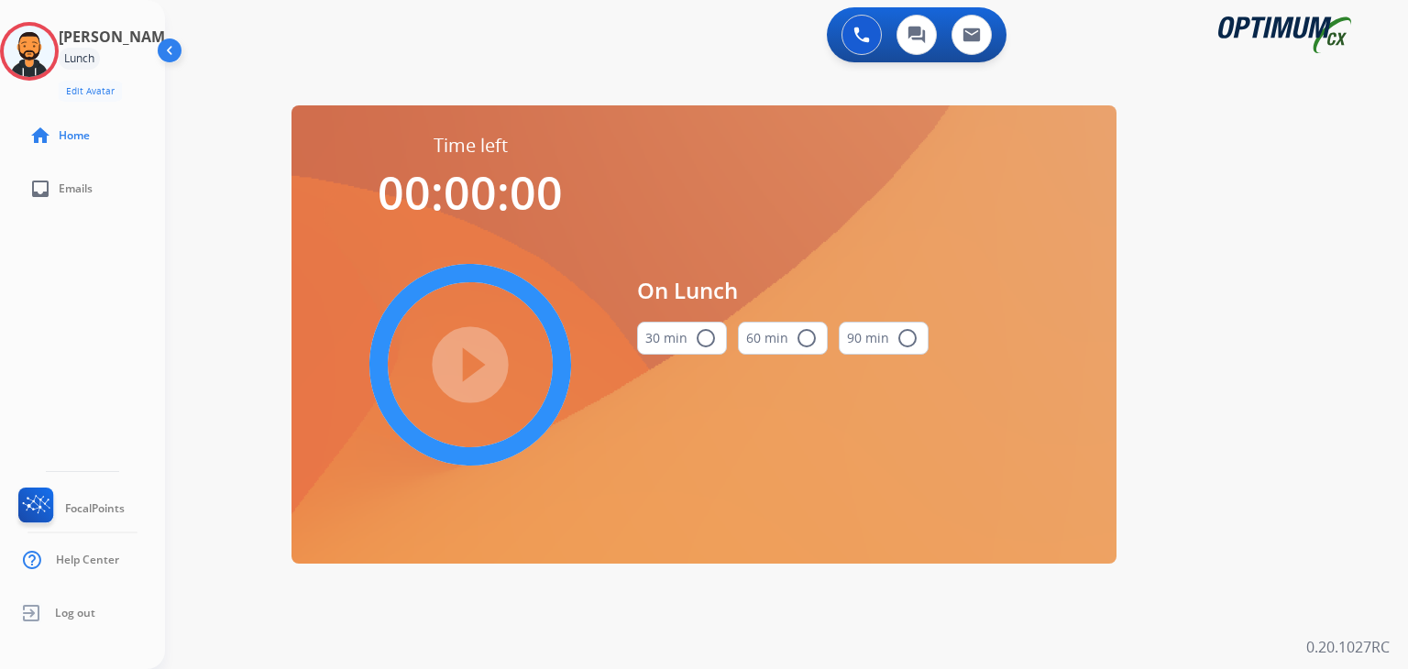
click at [708, 337] on mat-icon "radio_button_unchecked" at bounding box center [706, 338] width 22 height 22
click at [481, 366] on mat-icon "play_circle_filled" at bounding box center [470, 365] width 22 height 22
